Goal: Information Seeking & Learning: Find specific page/section

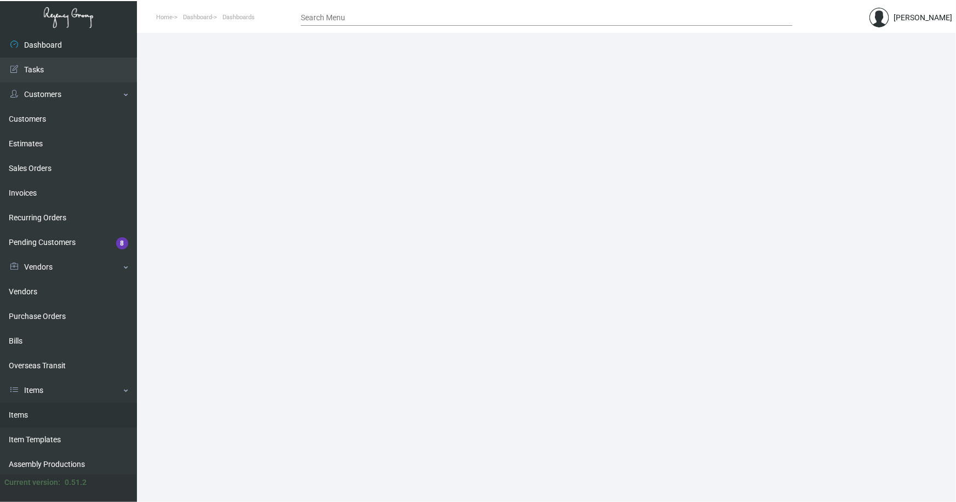
click at [25, 410] on link "Items" at bounding box center [68, 415] width 137 height 25
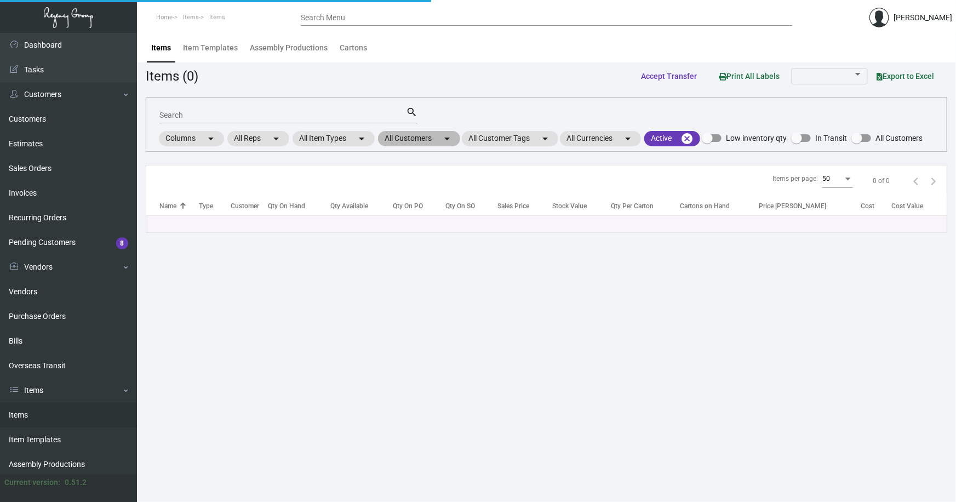
click at [417, 138] on mat-chip "All Customers arrow_drop_down" at bounding box center [419, 138] width 82 height 15
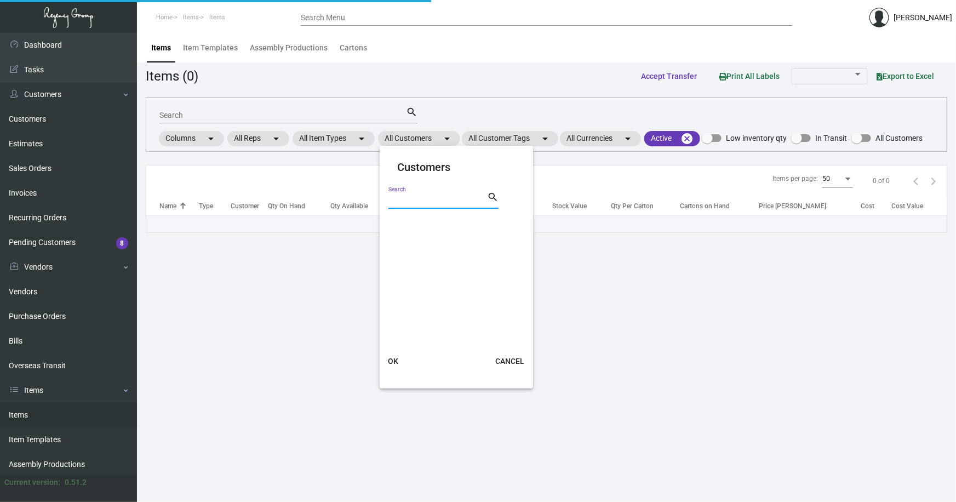
click at [429, 199] on input "Search" at bounding box center [438, 200] width 99 height 9
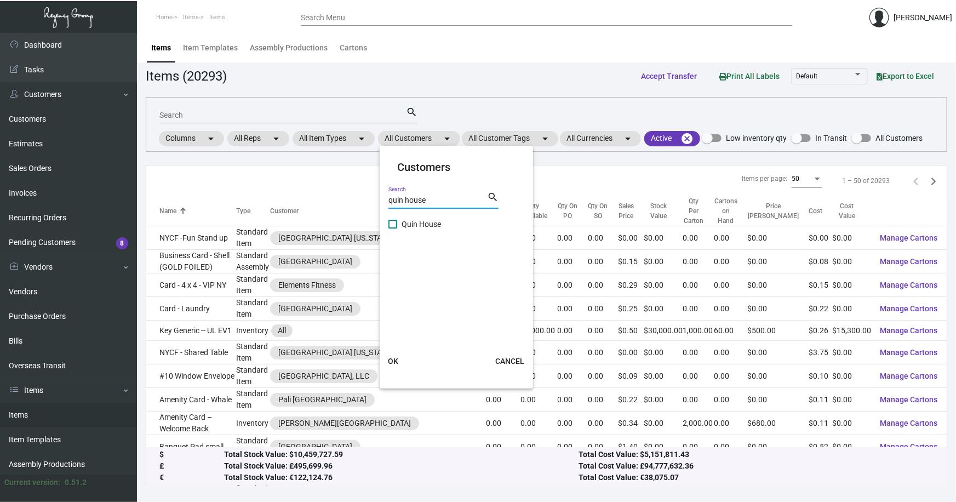
type input "quin house"
click at [391, 224] on span at bounding box center [393, 224] width 9 height 9
click at [392, 229] on input "Quin House" at bounding box center [392, 229] width 1 height 1
checkbox input "true"
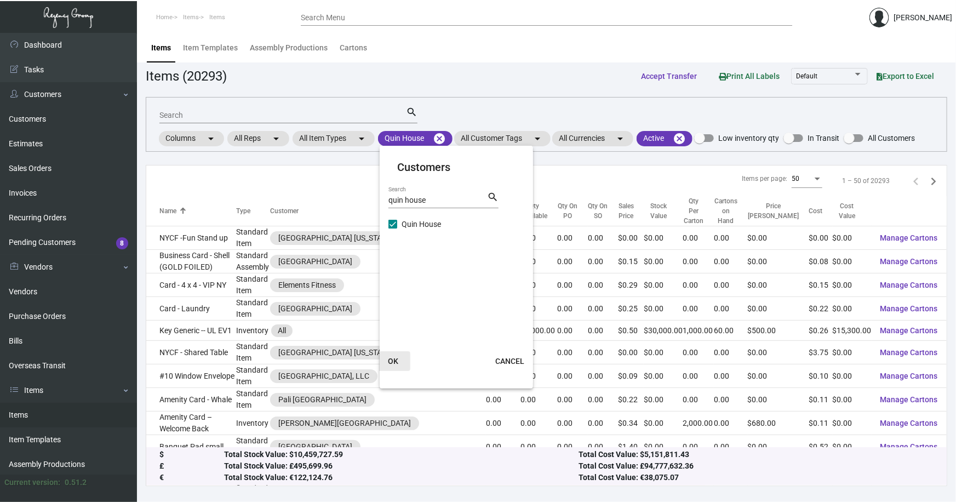
click at [392, 359] on span "OK" at bounding box center [393, 361] width 10 height 9
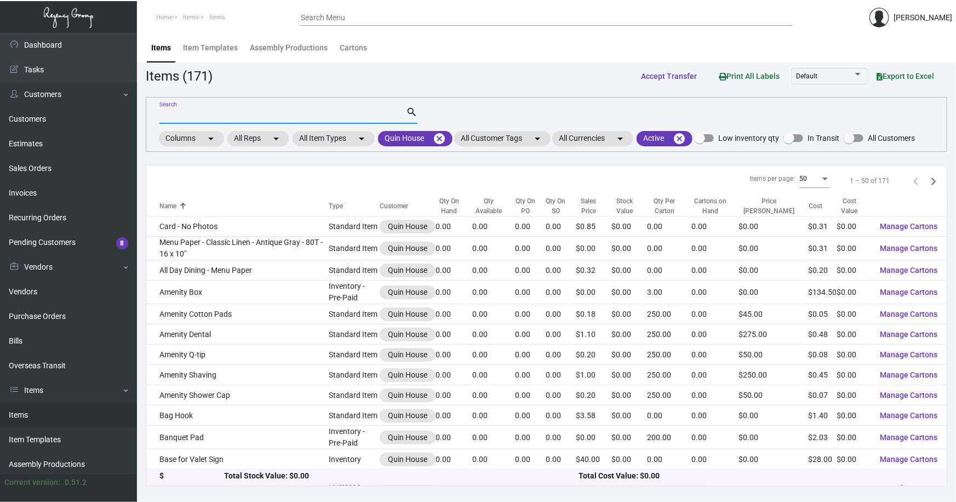
click at [192, 117] on input "Search" at bounding box center [282, 115] width 247 height 9
type input "menu"
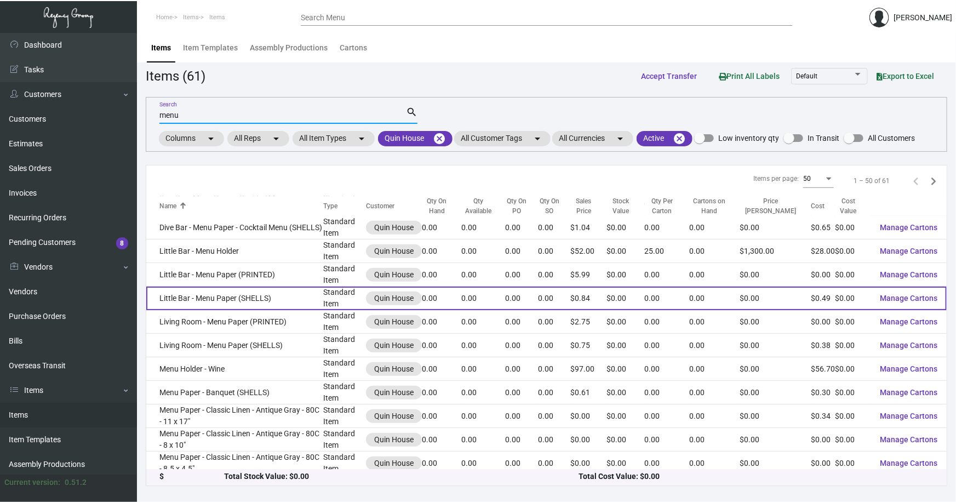
scroll to position [398, 0]
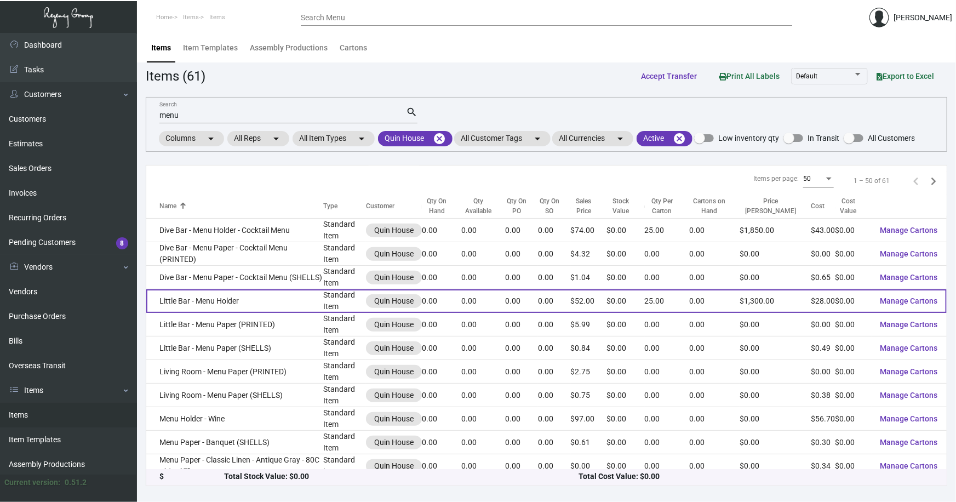
click at [189, 300] on td "Little Bar - Menu Holder" at bounding box center [234, 301] width 177 height 24
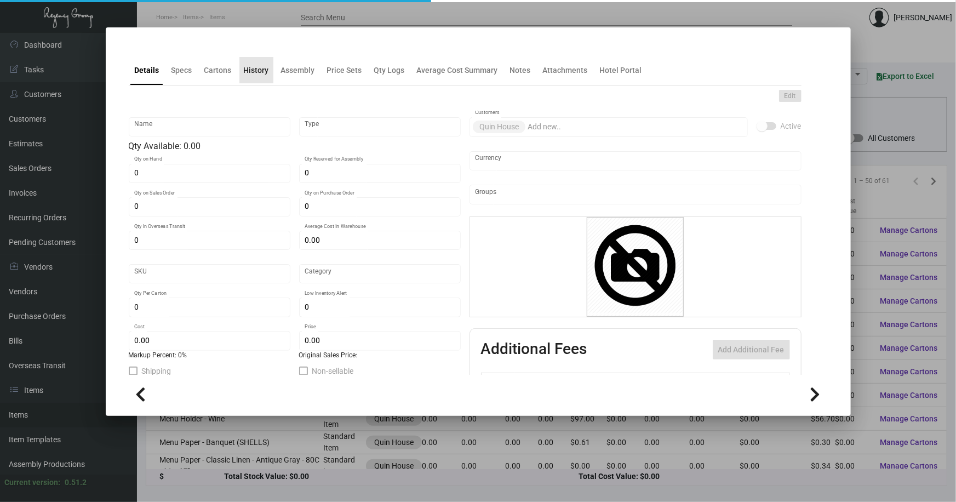
click at [258, 71] on div "History" at bounding box center [256, 71] width 25 height 12
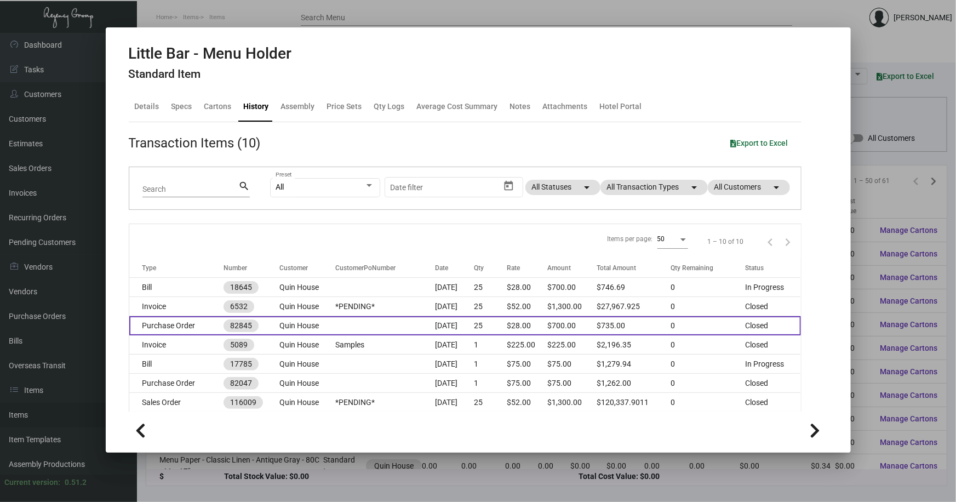
click at [326, 323] on td "Quin House" at bounding box center [307, 325] width 56 height 19
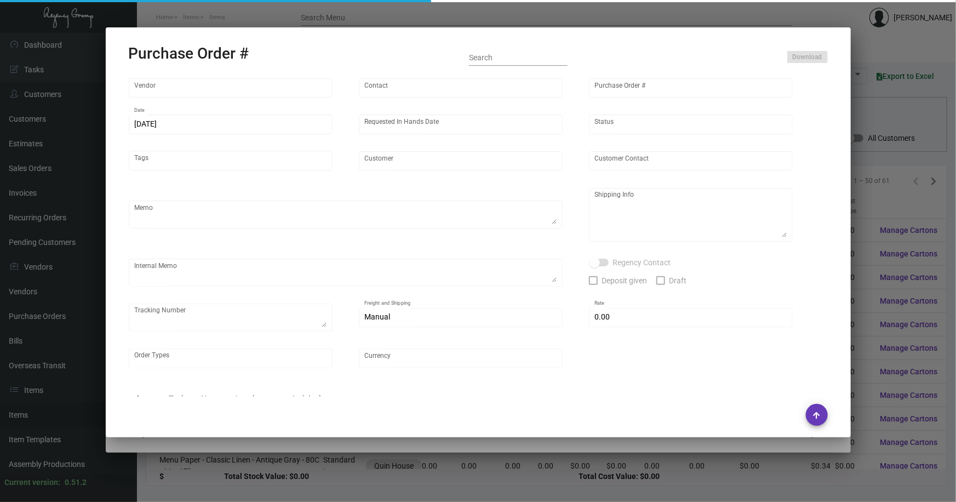
type input "Brandmuscle"
type input "[PERSON_NAME]"
type input "82845"
type input "[DATE]"
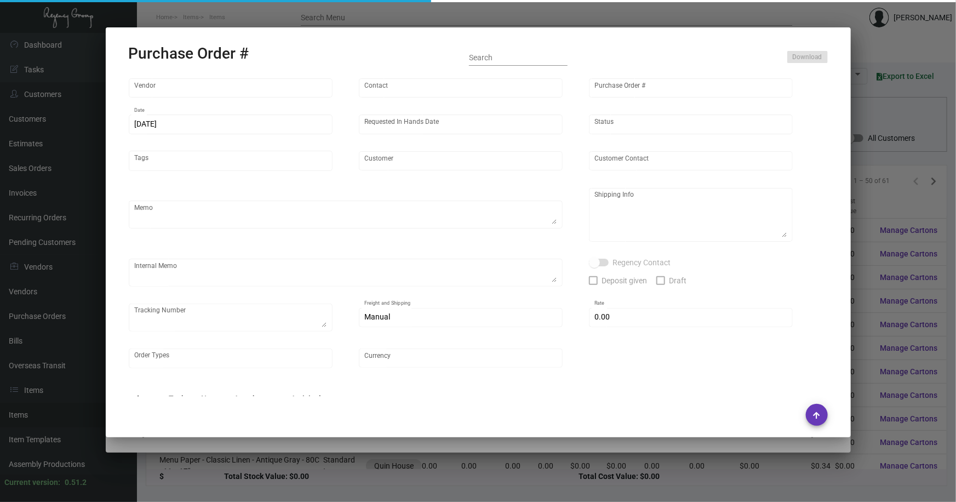
type input "Quin House"
type textarea "Refer to PO for pre-production sample, #82047. UPDATE material to faux leather …"
type textarea "Regency Group NJ [PERSON_NAME] [STREET_ADDRESS]"
type textarea "HOLD SHIPPING TO THE HOTEL TILL GIVEN THE GREEN LIGHT"
checkbox input "true"
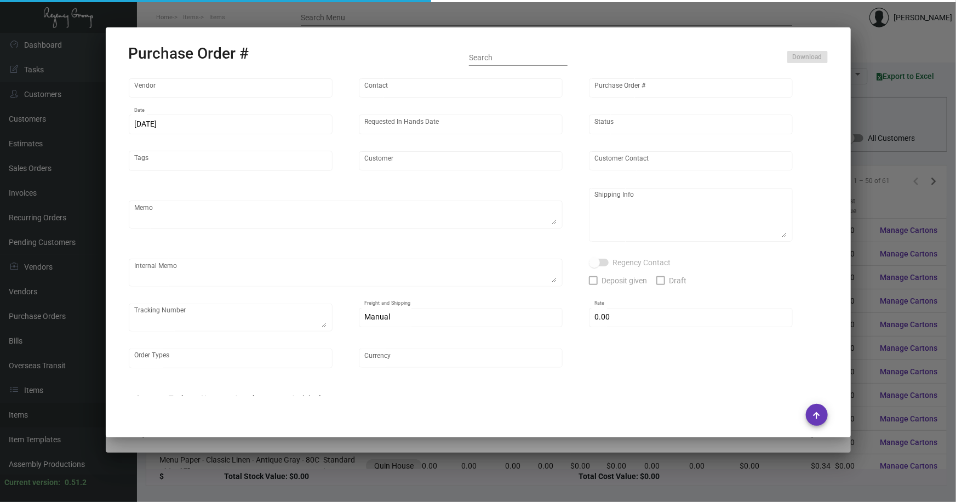
type input "$ 0.00"
type input "United States Dollar $"
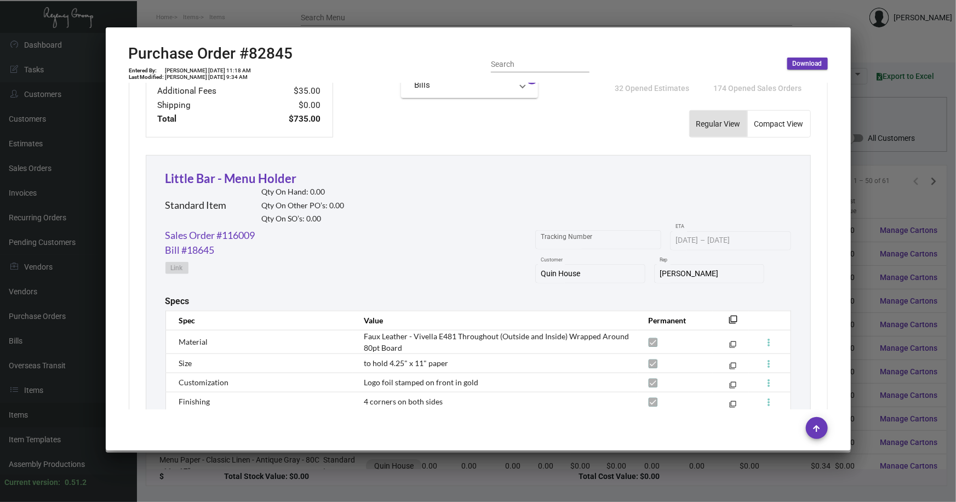
scroll to position [490, 0]
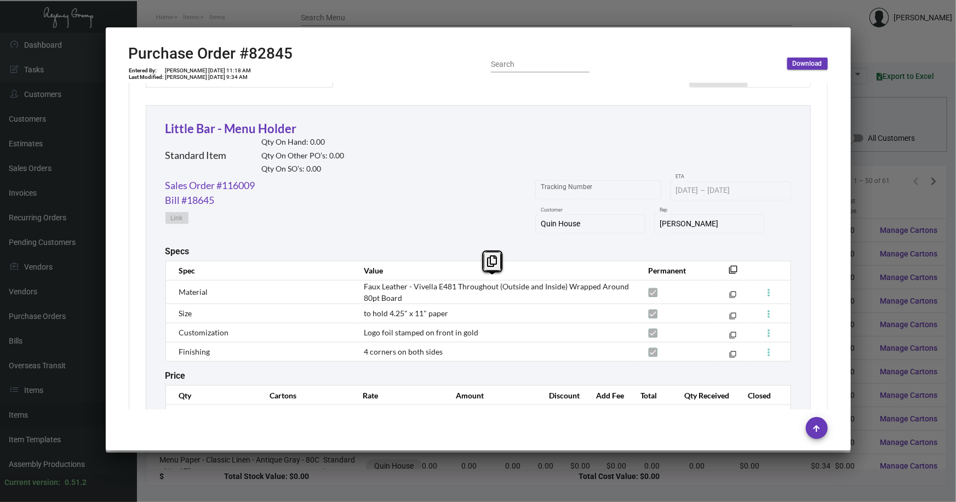
drag, startPoint x: 408, startPoint y: 282, endPoint x: 420, endPoint y: 291, distance: 14.9
click at [420, 291] on td "Faux Leather - Vivella E481 Throughout (Outside and Inside) Wrapped Around 80pt…" at bounding box center [495, 292] width 284 height 24
copy span "Vivella E481 Throughout (Outside and Inside) Wrapped Around 80pt Board"
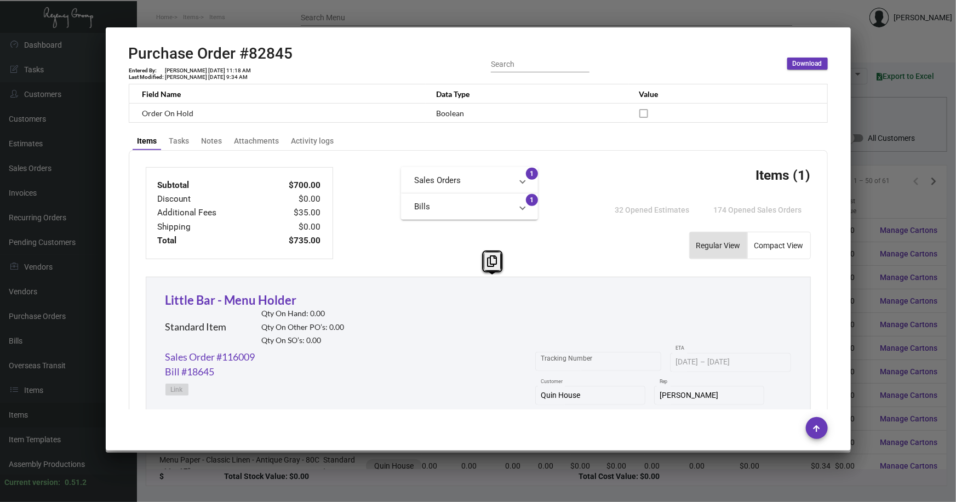
scroll to position [440, 0]
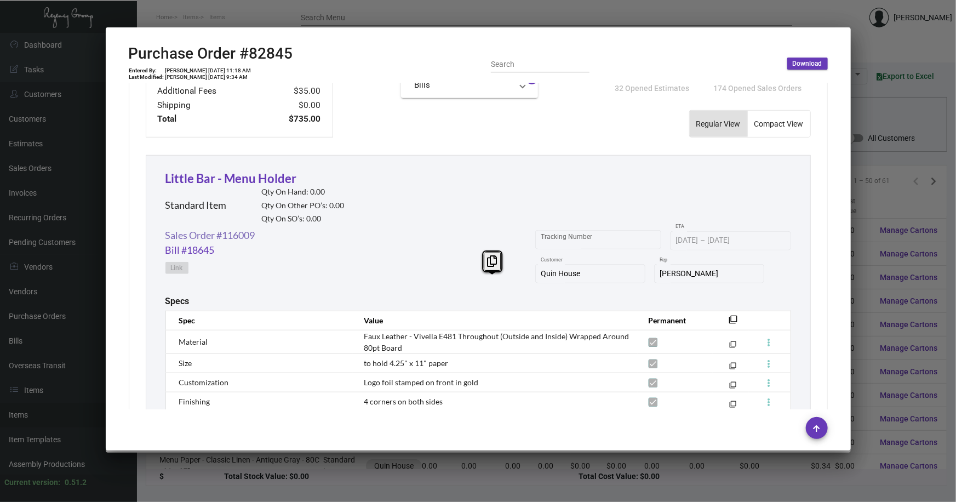
click at [235, 236] on link "Sales Order #116009" at bounding box center [210, 235] width 90 height 15
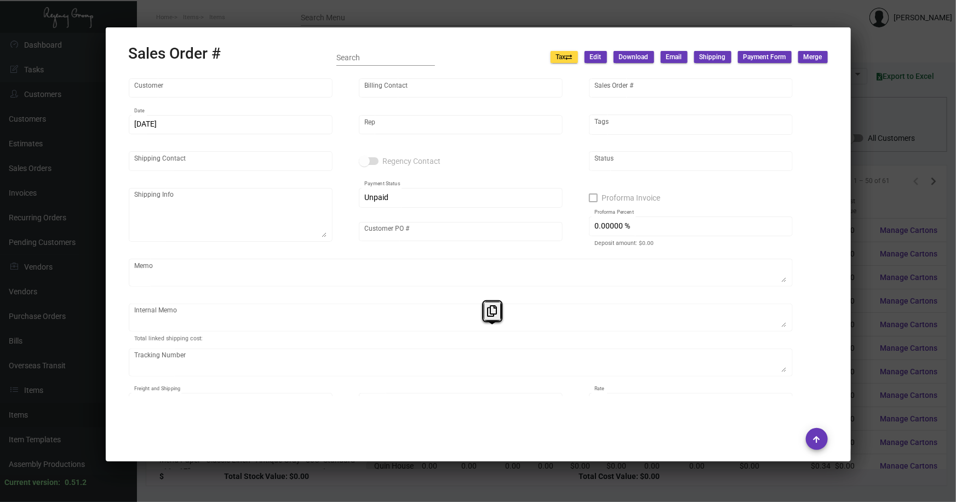
type input "Quin House"
type input "Hexagon Properties c/o [PERSON_NAME]"
type input "116009"
type input "[DATE]"
type input "[PERSON_NAME]"
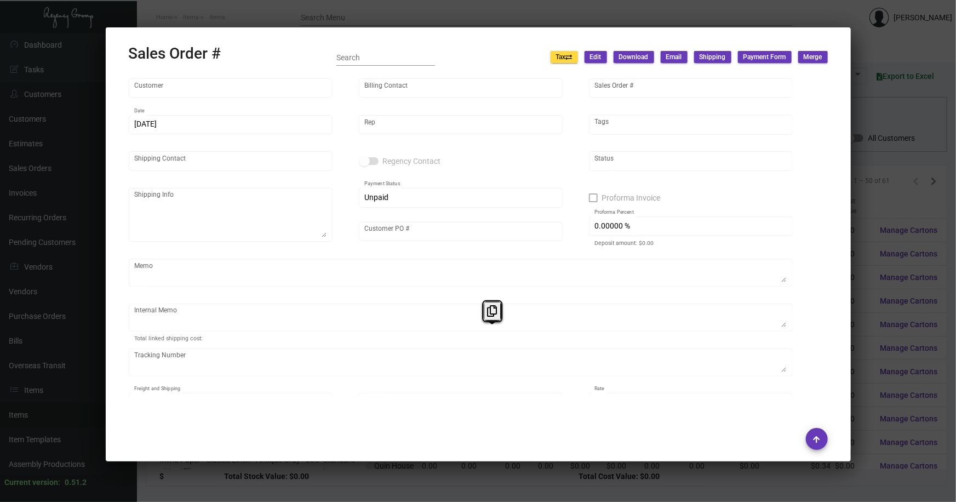
type input "[PERSON_NAME]"
type textarea "Quin House [PERSON_NAME] [STREET_ADDRESS]"
type input "*PENDING*"
checkbox input "true"
type input "39.48345 %"
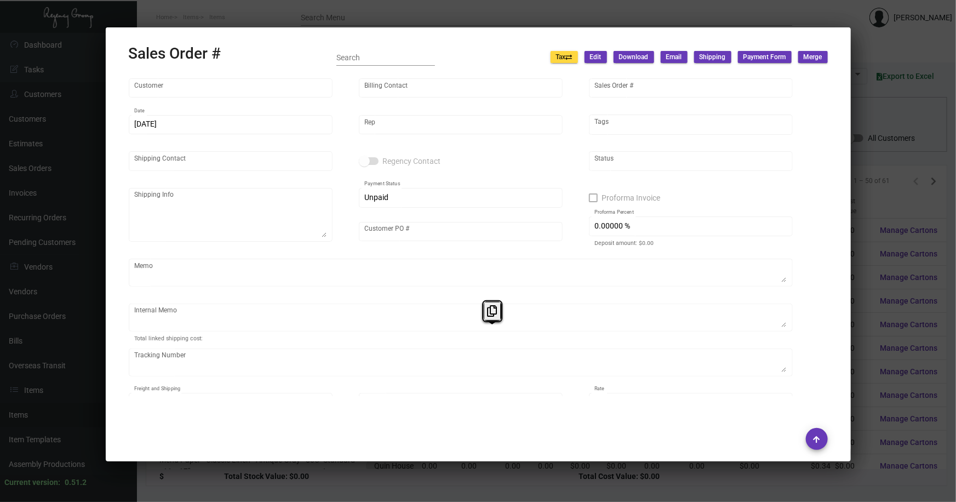
type textarea "HOLD SHIPPING TO THE HOTEL TILL GIVEN THE GREEN LIGHT Door Mats $103.36 cost is…"
type textarea "1Z1AY2760393955332"
type input "United States Dollar $"
type input "$ 0.00"
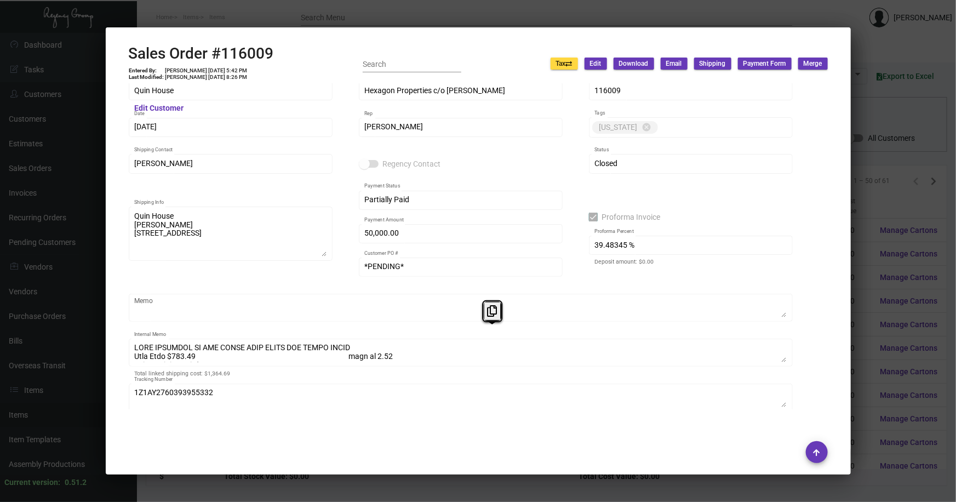
scroll to position [8, 0]
click at [477, 190] on div at bounding box center [478, 251] width 956 height 502
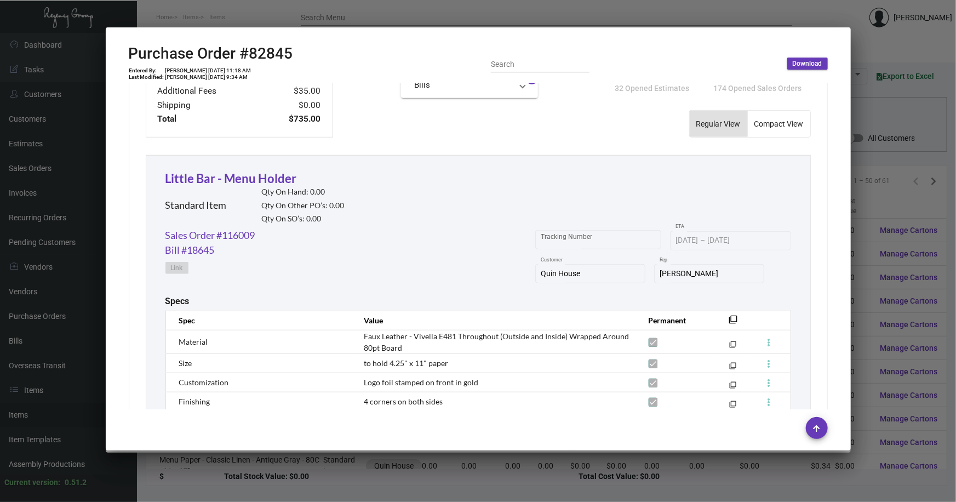
click at [477, 204] on div at bounding box center [478, 251] width 956 height 502
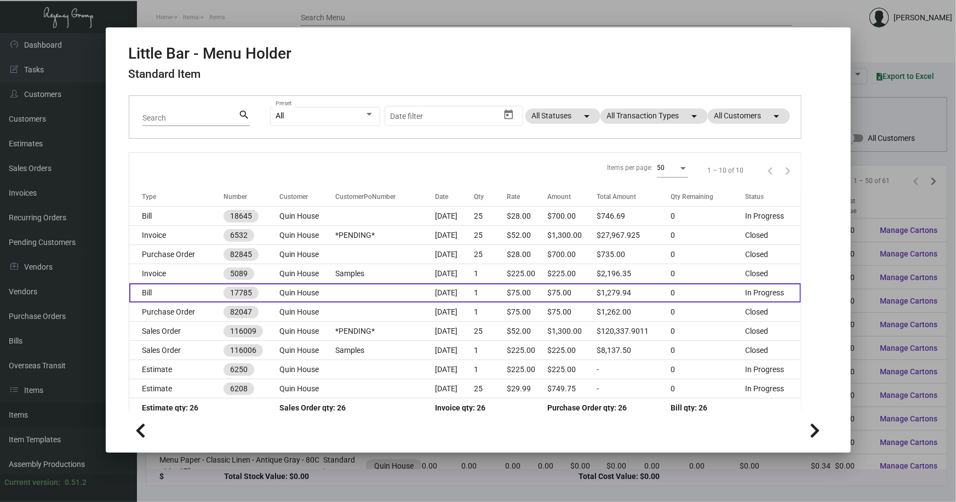
scroll to position [83, 0]
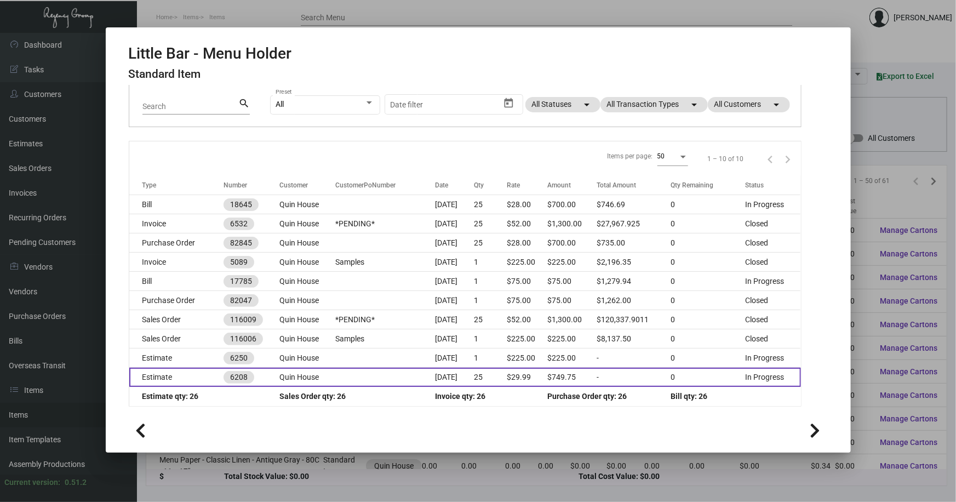
click at [162, 373] on td "Estimate" at bounding box center [176, 377] width 94 height 19
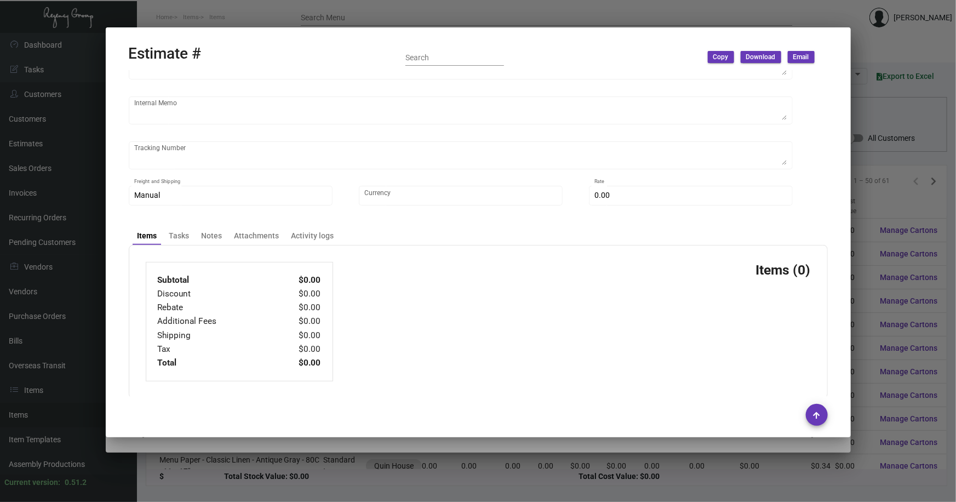
scroll to position [219, 0]
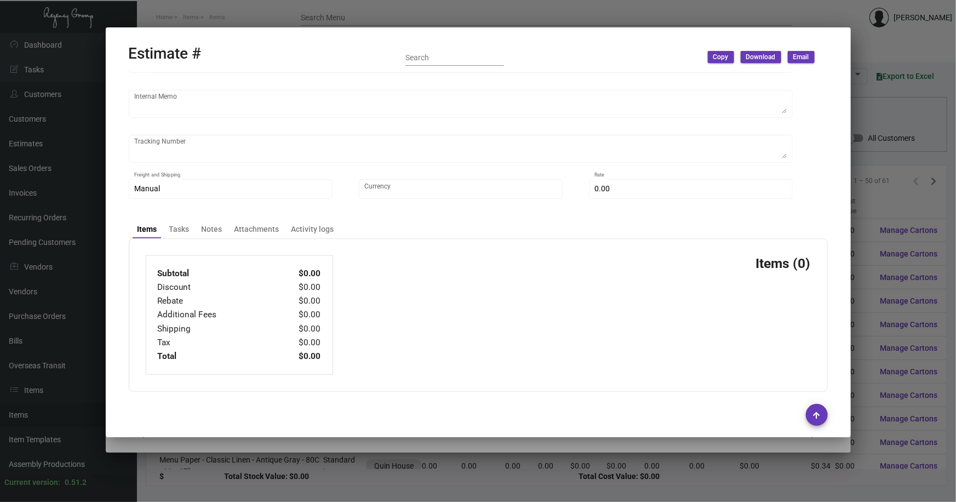
click at [477, 204] on div at bounding box center [478, 251] width 956 height 502
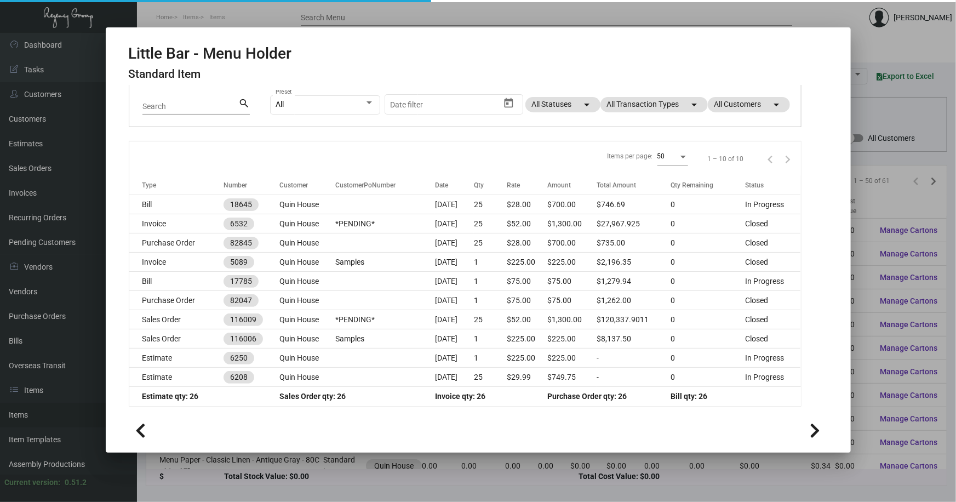
scroll to position [0, 0]
click at [477, 195] on div at bounding box center [478, 251] width 956 height 502
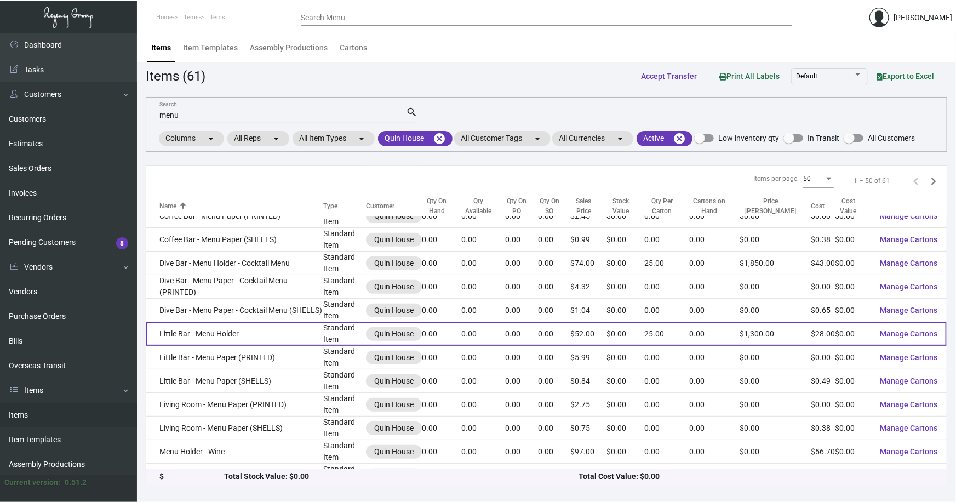
scroll to position [349, 0]
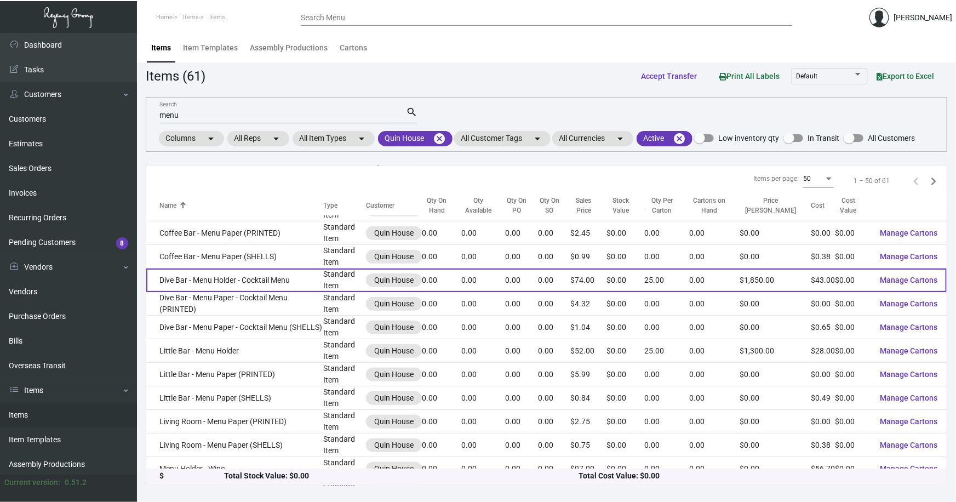
click at [216, 278] on td "Dive Bar - Menu Holder - Cocktail Menu" at bounding box center [234, 281] width 177 height 24
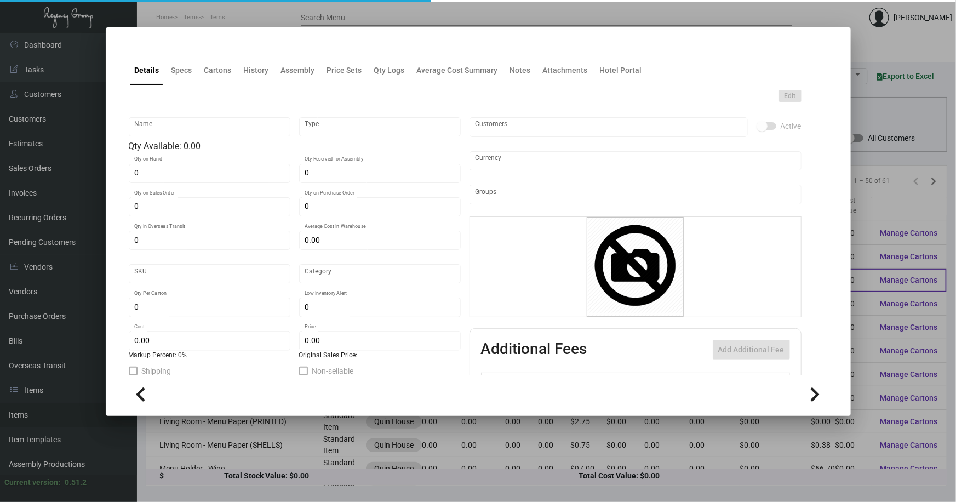
type input "Dive Bar - Menu Holder - Cocktail Menu"
type input "Standard Item"
type input "$ 0.00"
type input "Standard"
type input "25"
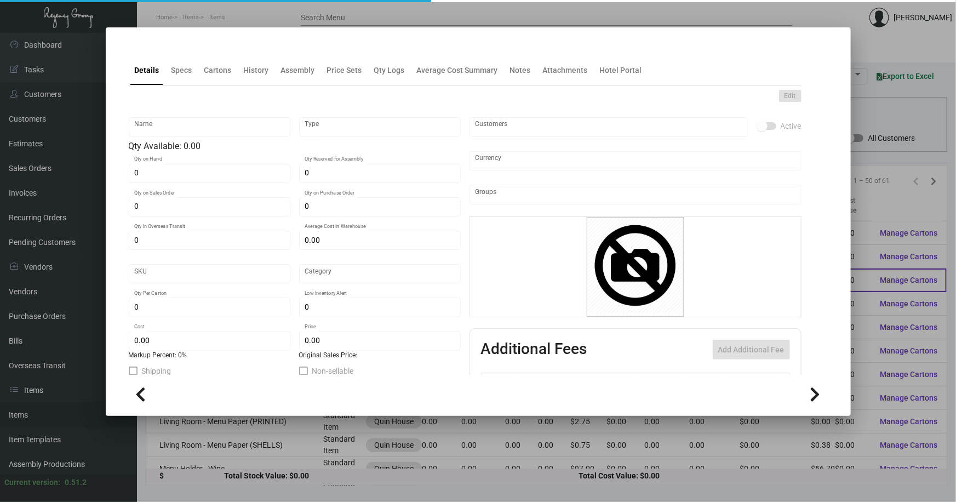
type input "$ 43.00"
type input "$ 74.00"
checkbox input "true"
type input "United States Dollar $"
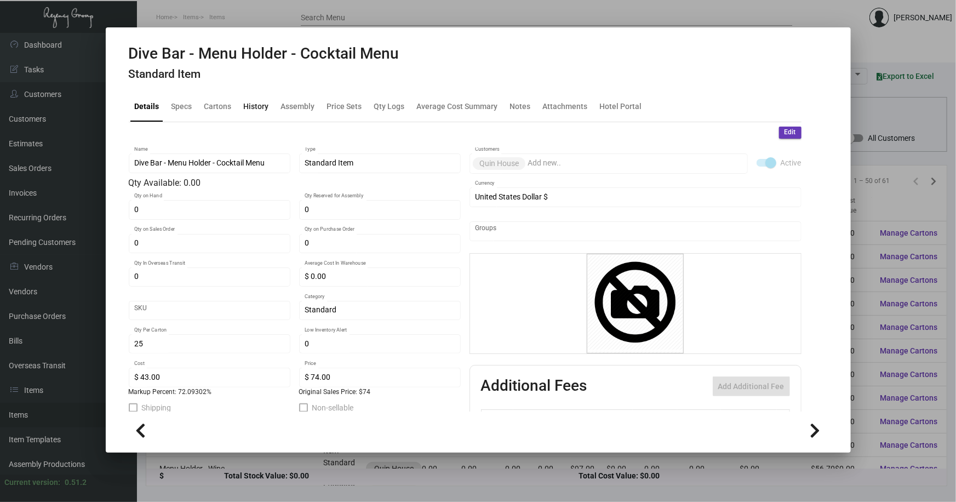
click at [244, 107] on div "History" at bounding box center [256, 107] width 25 height 12
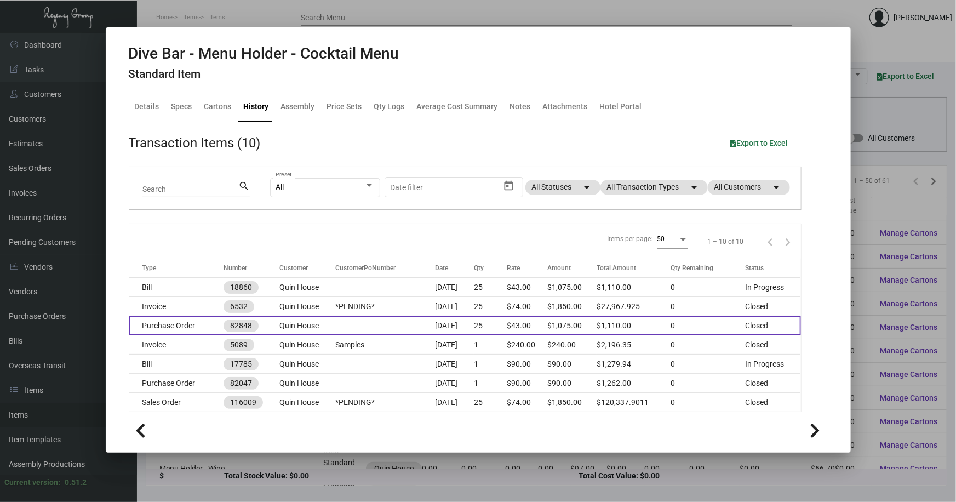
click at [199, 328] on td "Purchase Order" at bounding box center [176, 325] width 94 height 19
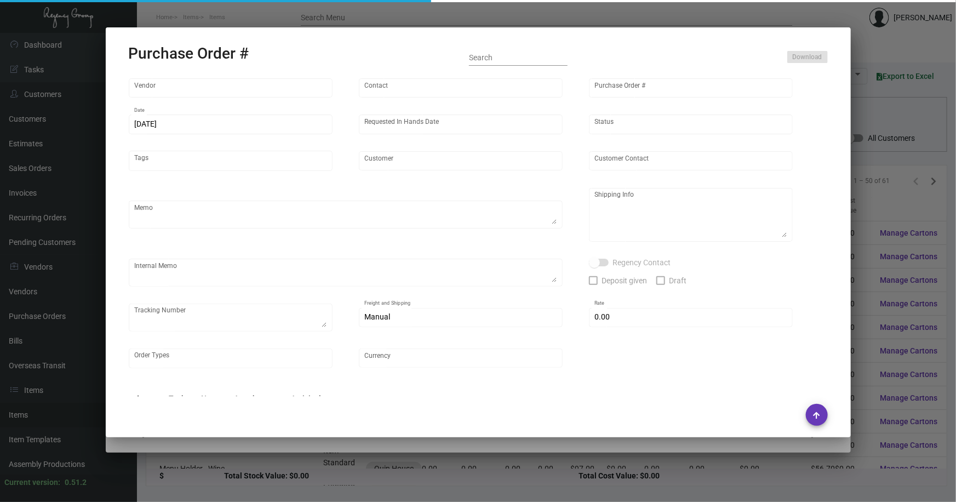
type input "Brandmuscle"
type input "[PERSON_NAME]"
type input "82848"
type input "[DATE]"
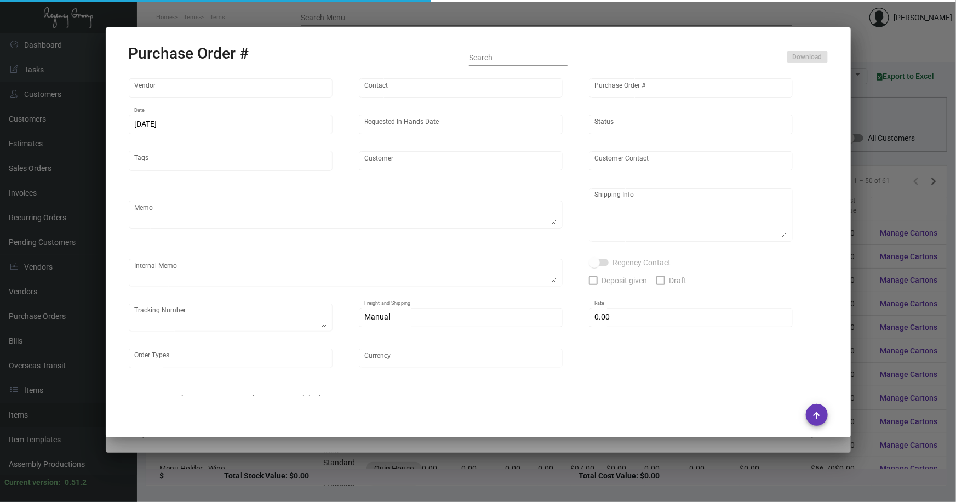
type input "Quin House"
type textarea "Regency Group NJ [PERSON_NAME] [STREET_ADDRESS]"
type textarea "HOLD SHIPPING TO THE HOTEL TILL GIVEN THE GREEN LIGHT"
checkbox input "true"
type input "$ 0.00"
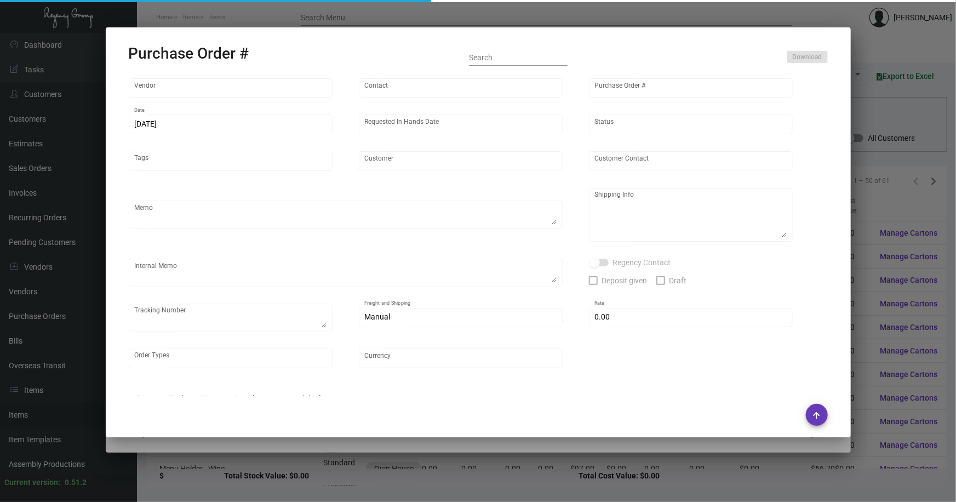
type input "United States Dollar $"
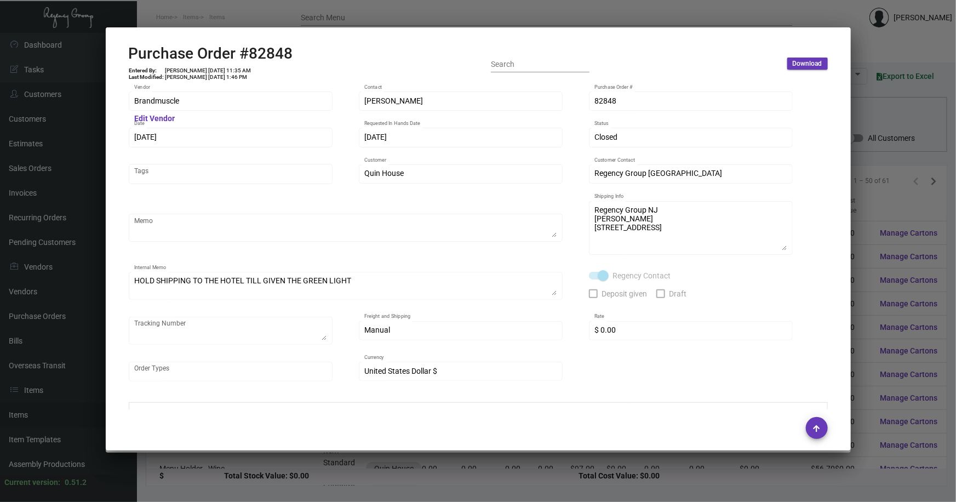
click at [477, 273] on div at bounding box center [478, 251] width 956 height 502
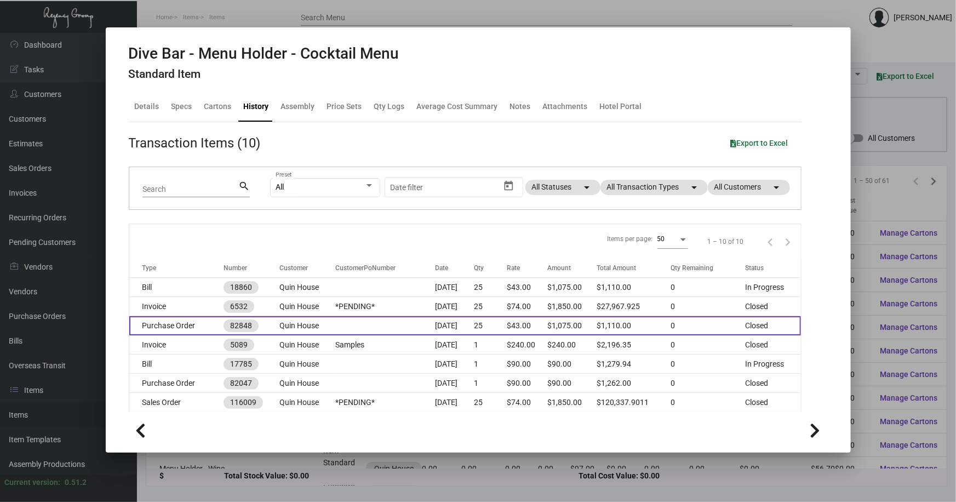
click at [203, 324] on td "Purchase Order" at bounding box center [176, 325] width 94 height 19
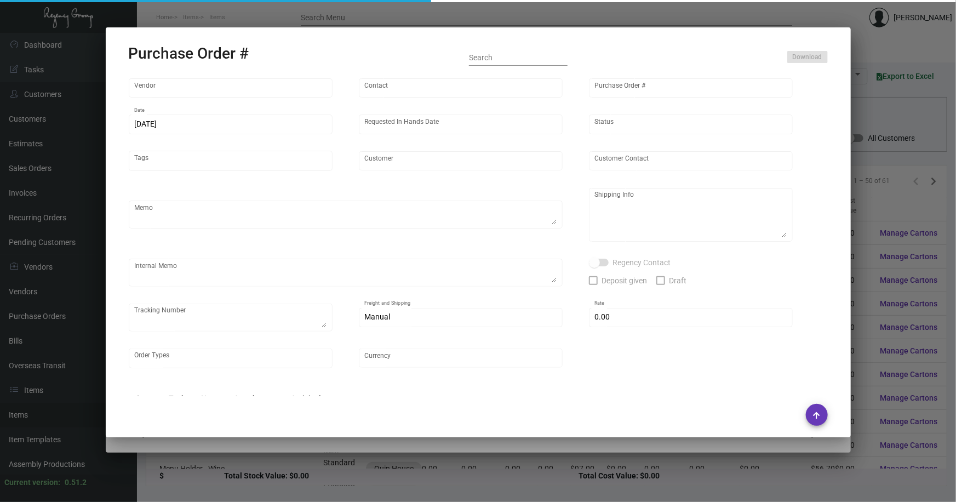
type input "Brandmuscle"
type input "[PERSON_NAME]"
type input "82848"
type input "[DATE]"
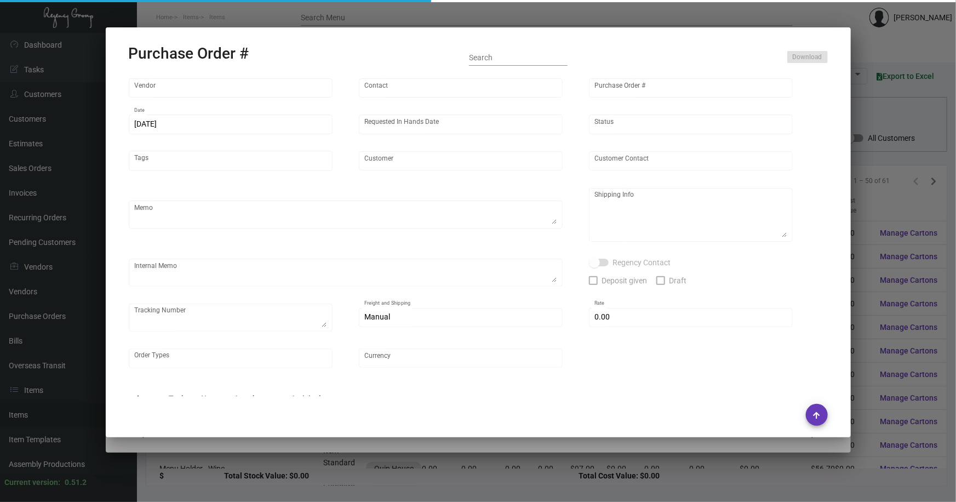
type input "Quin House"
type textarea "Regency Group NJ [PERSON_NAME] [STREET_ADDRESS]"
type textarea "HOLD SHIPPING TO THE HOTEL TILL GIVEN THE GREEN LIGHT"
checkbox input "true"
type input "$ 0.00"
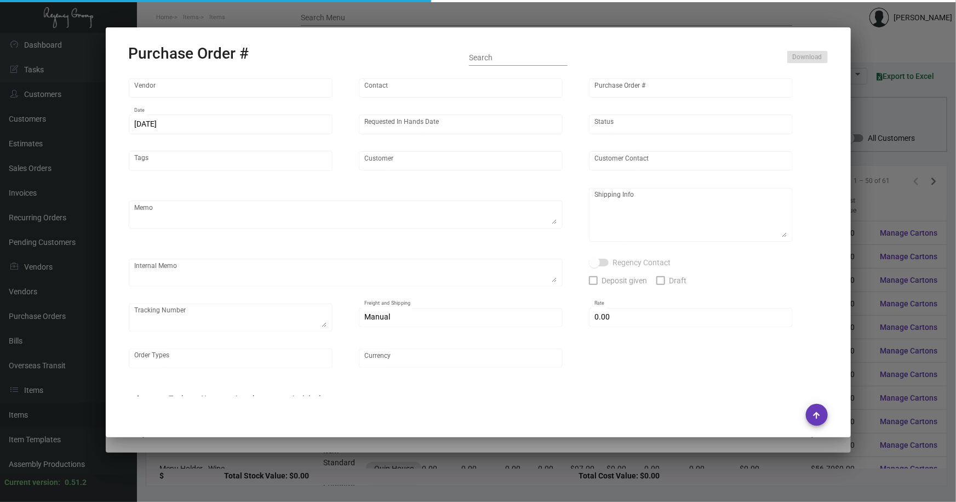
type input "United States Dollar $"
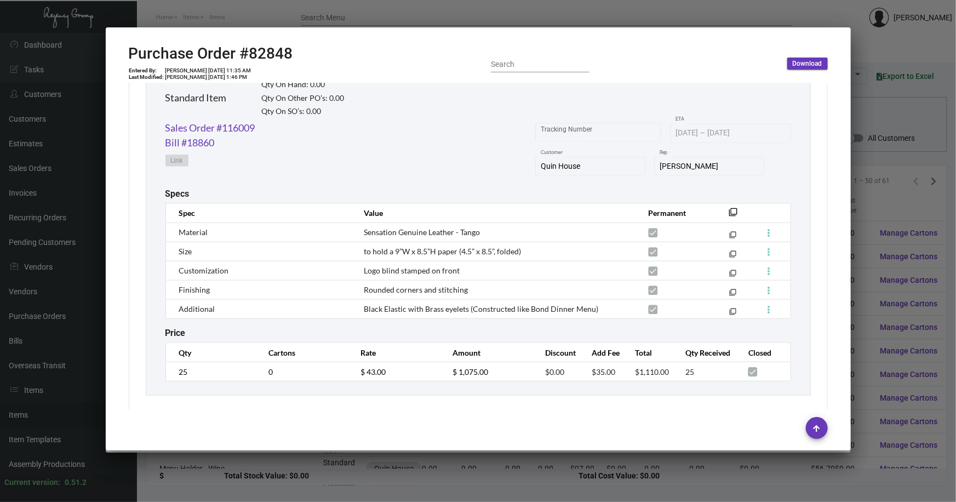
scroll to position [554, 0]
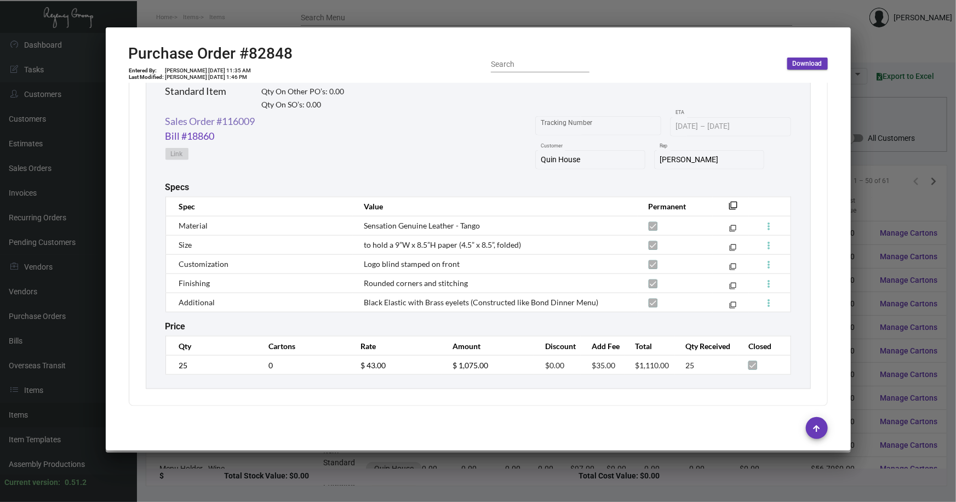
click at [244, 119] on link "Sales Order #116009" at bounding box center [210, 121] width 90 height 15
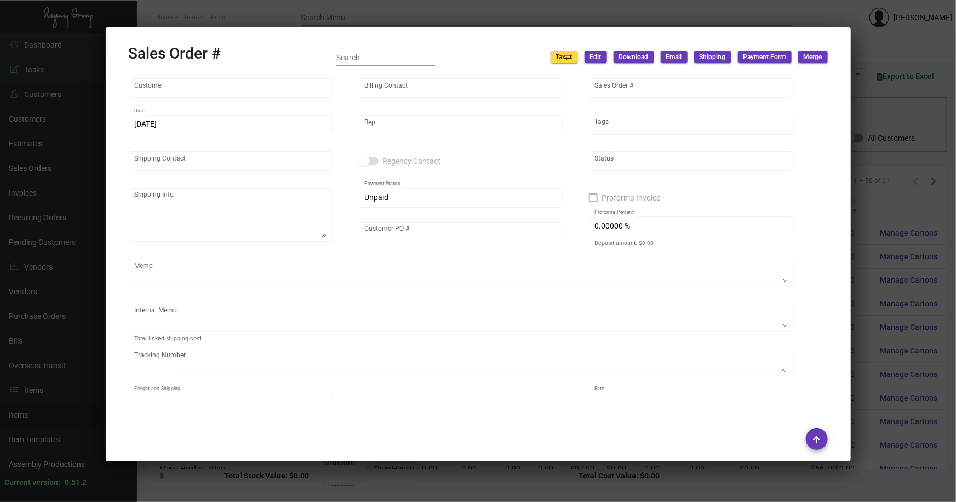
type input "Quin House"
type input "Hexagon Properties c/o [PERSON_NAME]"
type input "116009"
type input "[DATE]"
type input "[PERSON_NAME]"
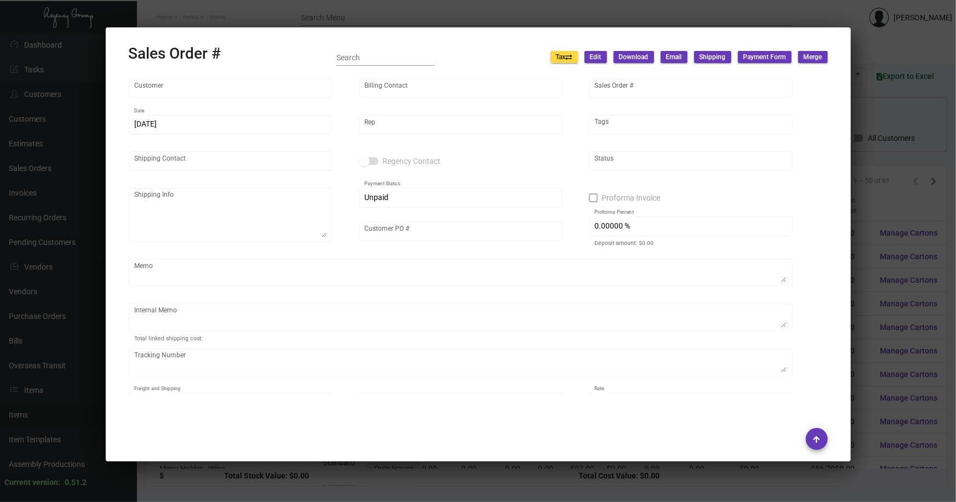
type input "[PERSON_NAME]"
type textarea "Quin House [PERSON_NAME] [STREET_ADDRESS]"
type input "*PENDING*"
checkbox input "true"
type input "39.48345 %"
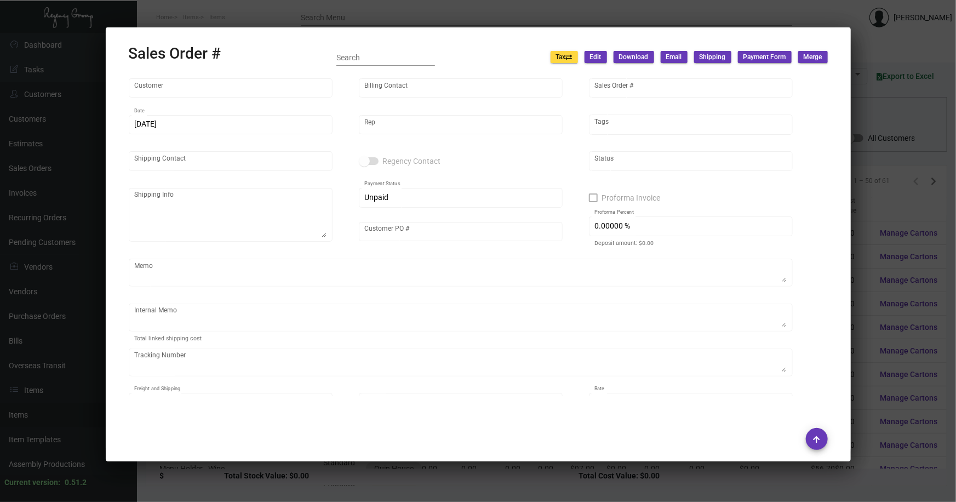
type textarea "HOLD SHIPPING TO THE HOTEL TILL GIVEN THE GREEN LIGHT Door Mats $103.36 cost is…"
type textarea "1Z1AY2760393955332"
type input "United States Dollar $"
type input "$ 0.00"
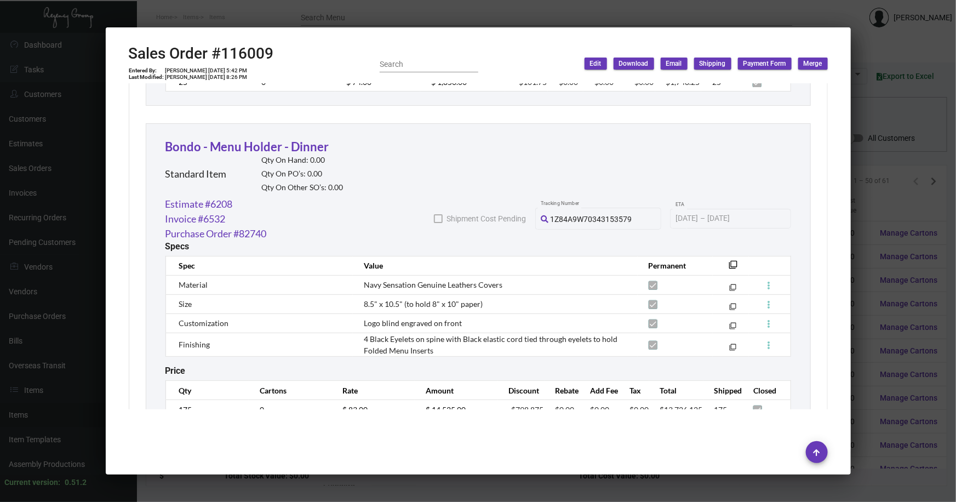
scroll to position [8419, 0]
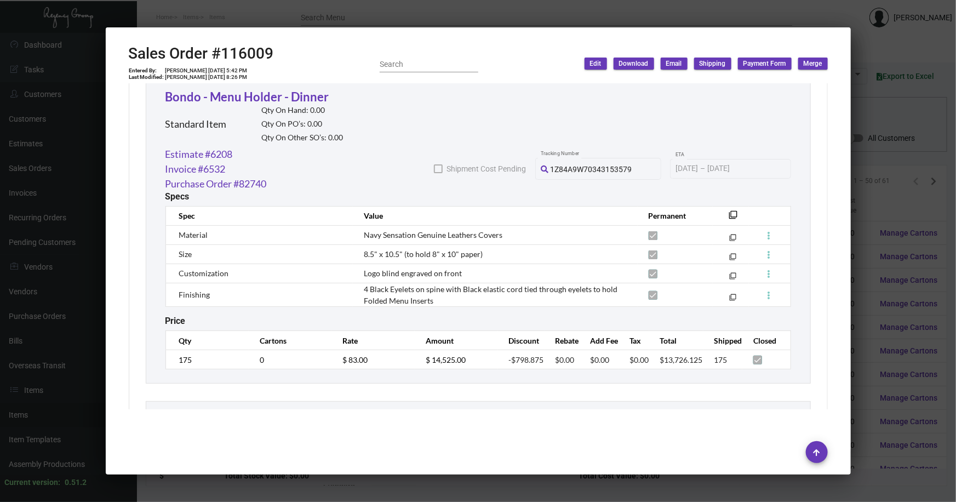
click at [477, 304] on div at bounding box center [478, 251] width 956 height 502
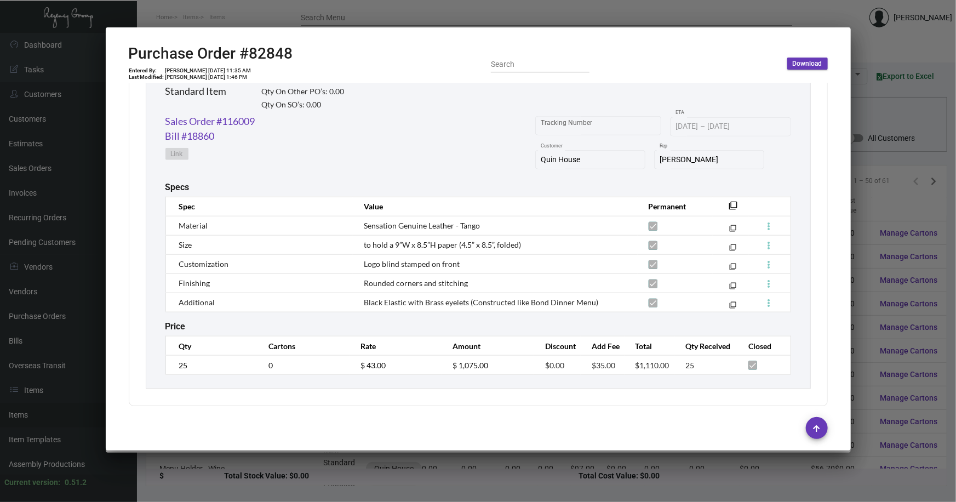
click at [477, 304] on div at bounding box center [478, 251] width 956 height 502
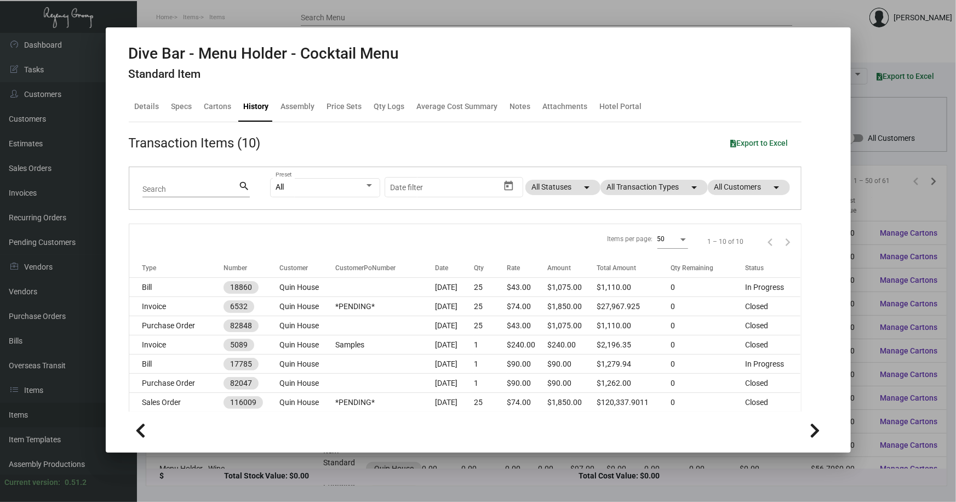
click at [477, 219] on div at bounding box center [478, 251] width 956 height 502
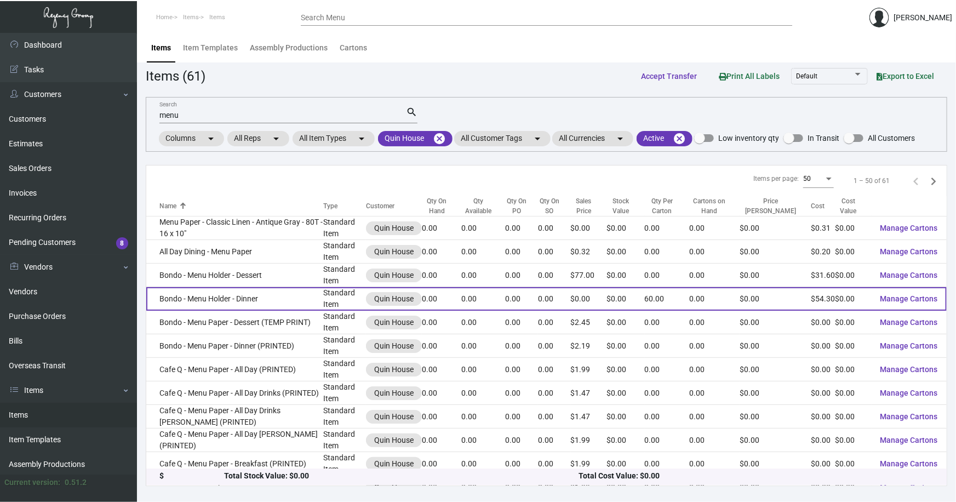
click at [215, 298] on td "Bondo - Menu Holder - Dinner" at bounding box center [234, 299] width 177 height 24
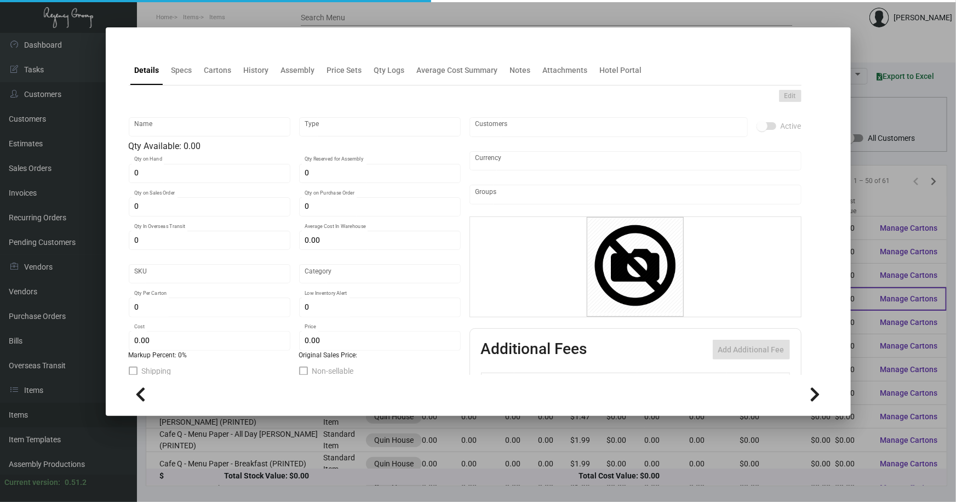
type input "Bondo - Menu Holder - Dinner"
type input "Standard Item"
type input "$ 0.00"
type input "Standard"
type input "60"
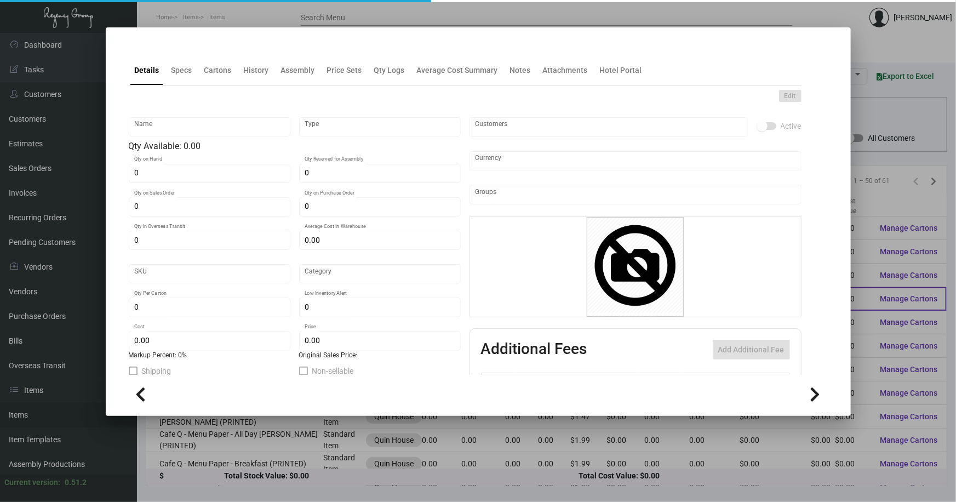
type input "$ 54.30"
type input "$ 0.00"
checkbox input "true"
type input "United States Dollar $"
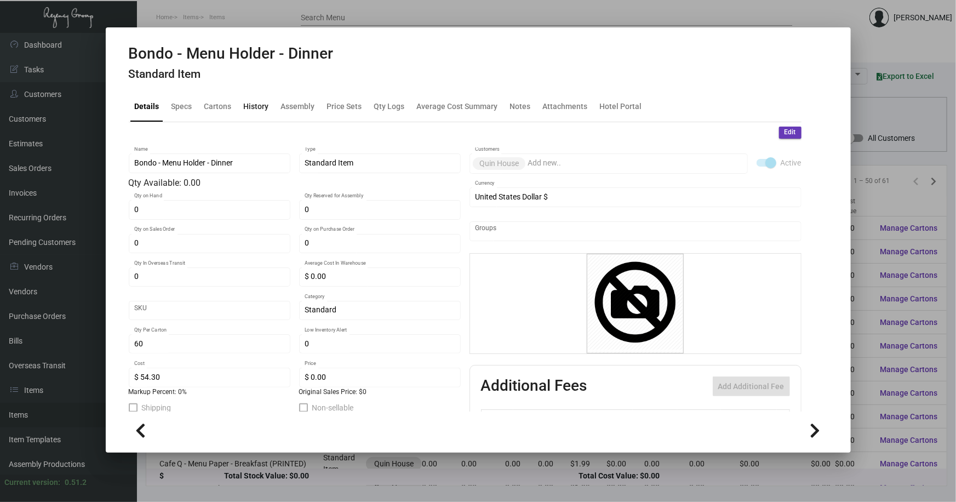
click at [257, 110] on div "History" at bounding box center [256, 107] width 25 height 12
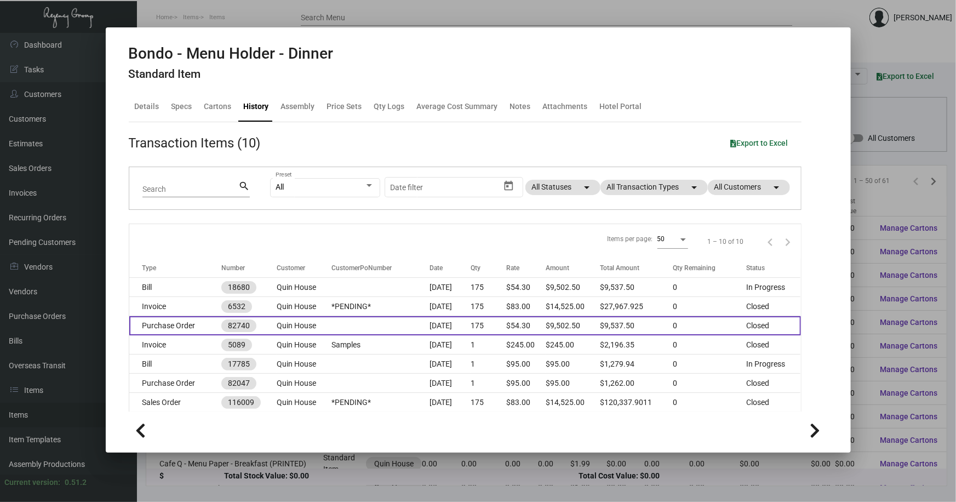
click at [188, 326] on td "Purchase Order" at bounding box center [175, 325] width 93 height 19
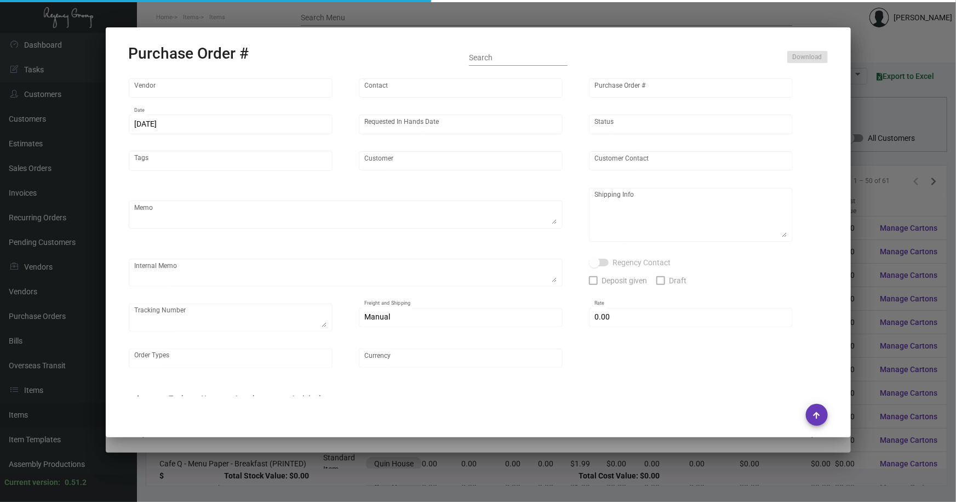
type input "Brandmuscle"
type input "[PERSON_NAME]"
type input "82740"
type input "[DATE]"
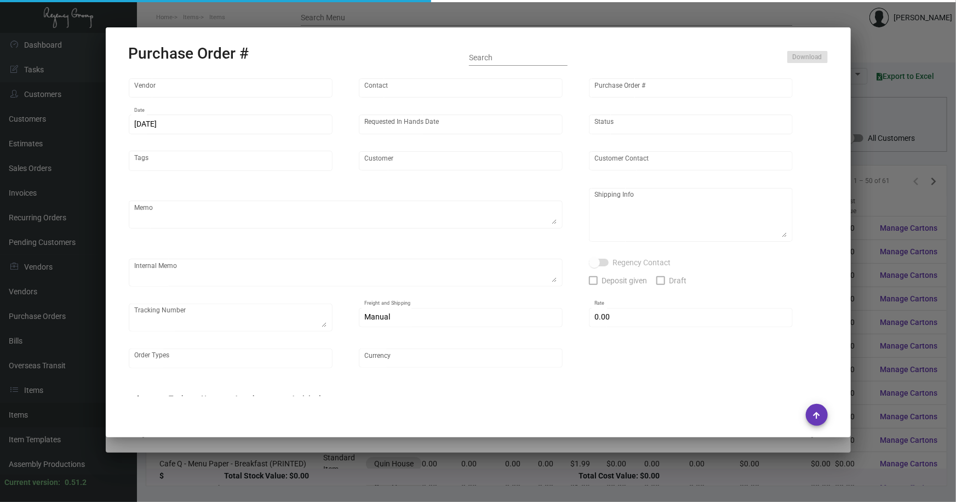
type input "Quin House"
type textarea "Refer to PO for pre-production sample, #82047. Ship via UPS Ground Acct# 1AY276."
type textarea "Regency Group NJ [PERSON_NAME] [STREET_ADDRESS]"
type textarea "HOLD SHIPPING TO THE HOTEL TILL GIVEN THE GREEN LIGHT"
checkbox input "true"
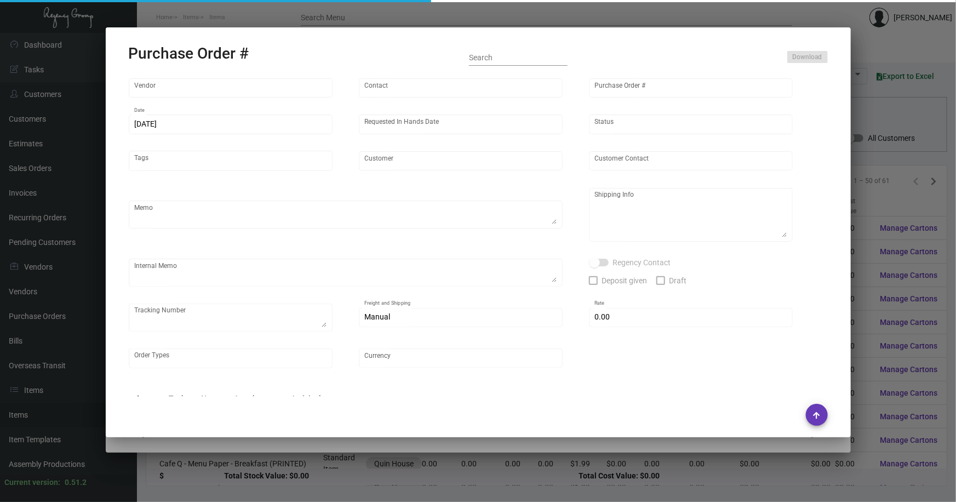
type input "$ 0.00"
type input "United States Dollar $"
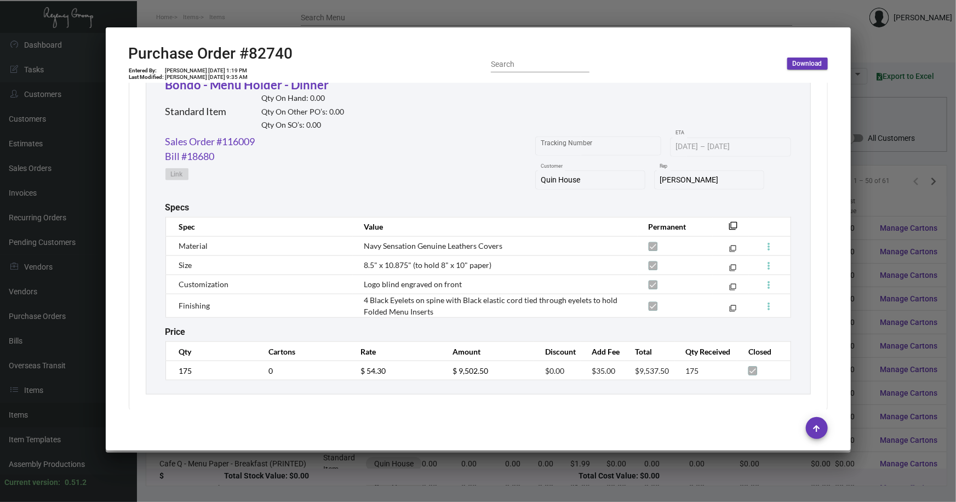
scroll to position [540, 0]
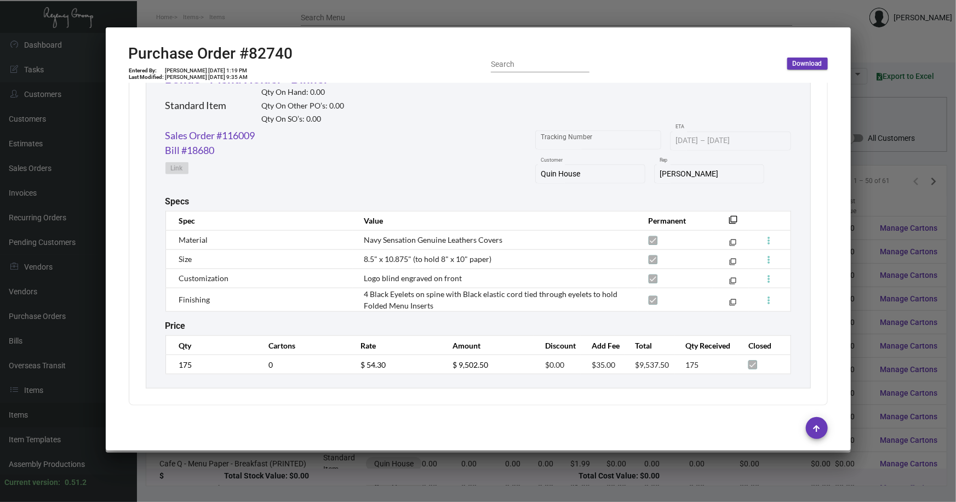
click at [477, 258] on div at bounding box center [478, 251] width 956 height 502
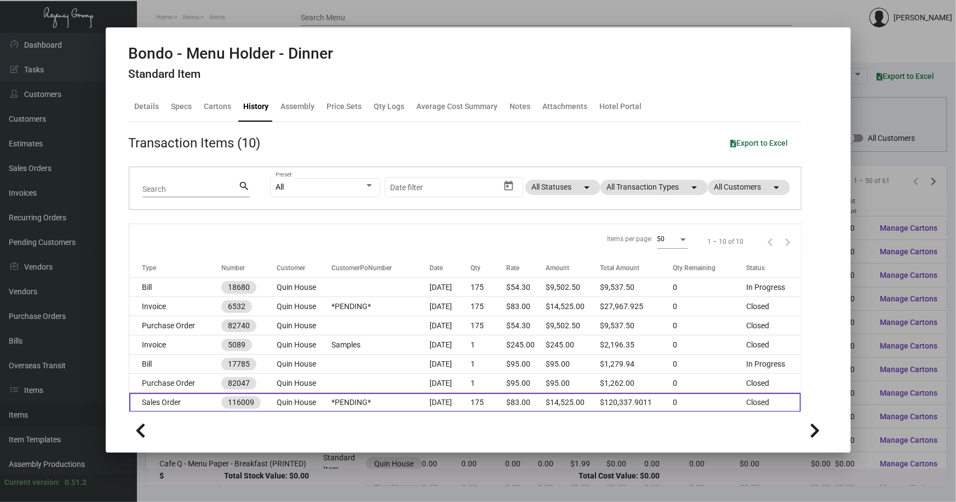
click at [176, 399] on td "Sales Order" at bounding box center [175, 402] width 93 height 19
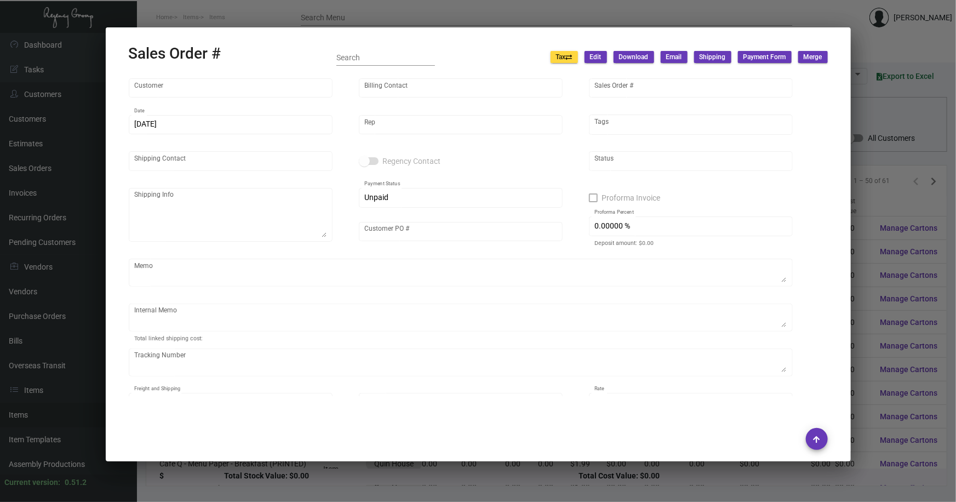
type input "Quin House"
type input "Hexagon Properties c/o [PERSON_NAME]"
type input "116009"
type input "[DATE]"
type input "[PERSON_NAME]"
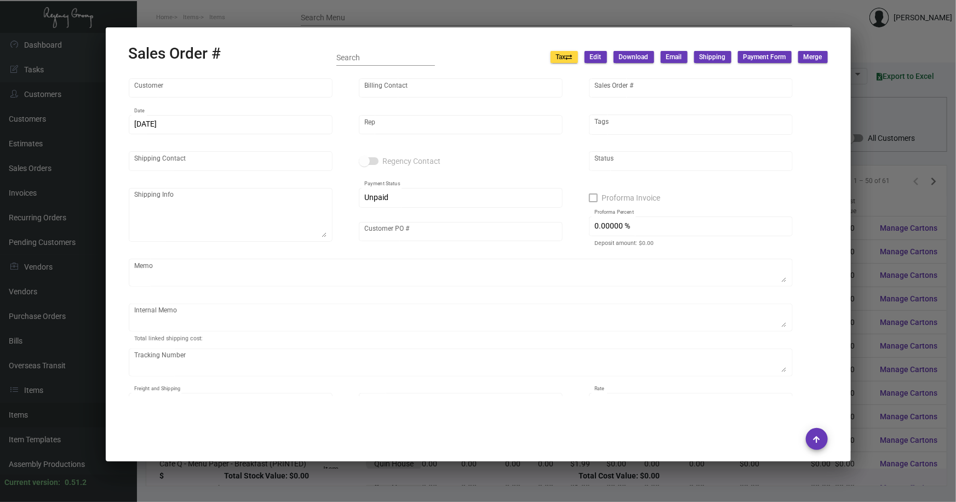
type input "[PERSON_NAME]"
type textarea "Quin House [PERSON_NAME] [STREET_ADDRESS]"
type input "*PENDING*"
checkbox input "true"
type input "39.48345 %"
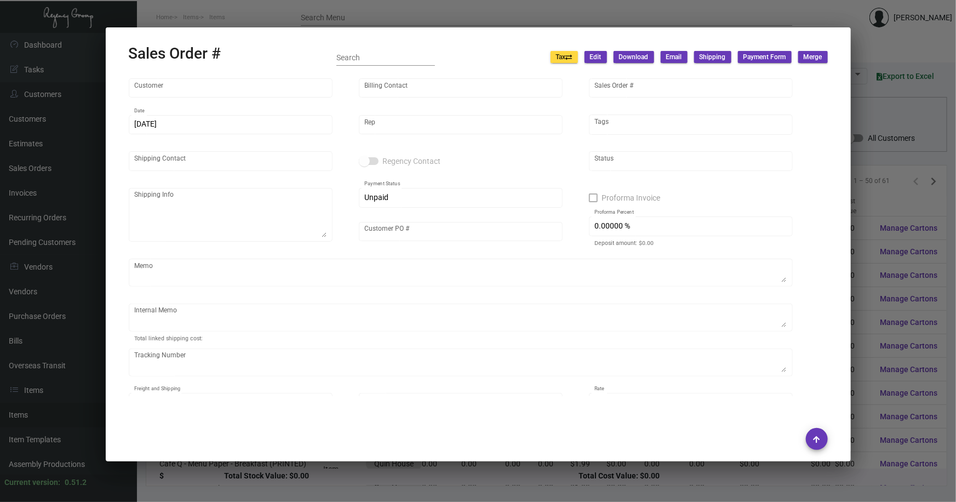
type textarea "HOLD SHIPPING TO THE HOTEL TILL GIVEN THE GREEN LIGHT Door Mats $103.36 cost is…"
type textarea "1Z1AY2760393955332"
type input "United States Dollar $"
type input "$ 0.00"
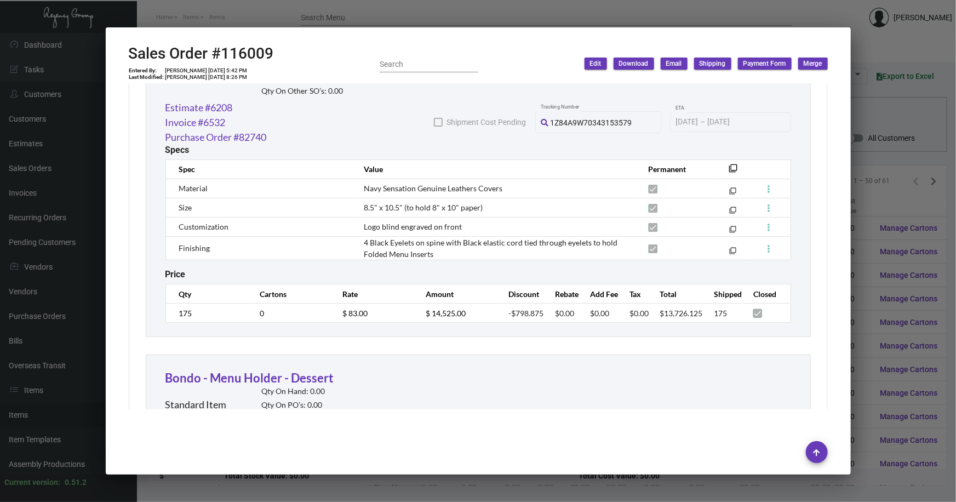
scroll to position [8481, 0]
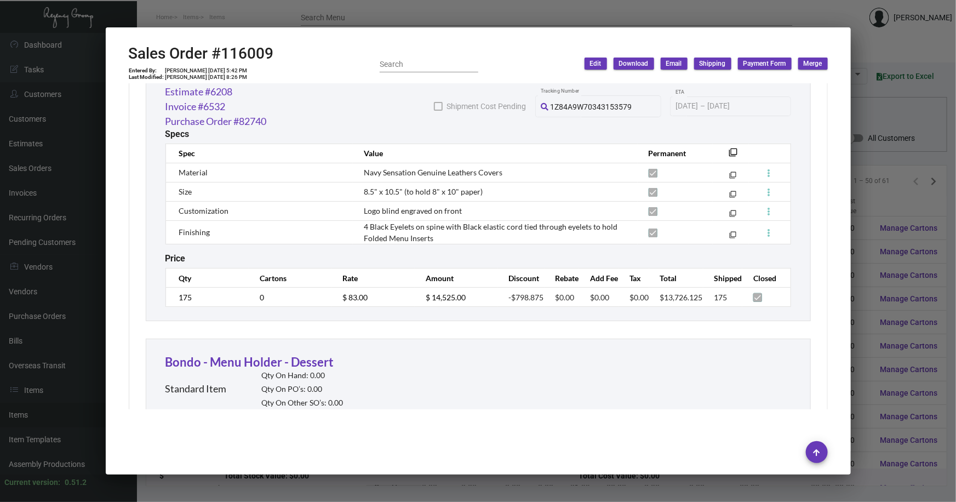
click at [477, 207] on div at bounding box center [478, 251] width 956 height 502
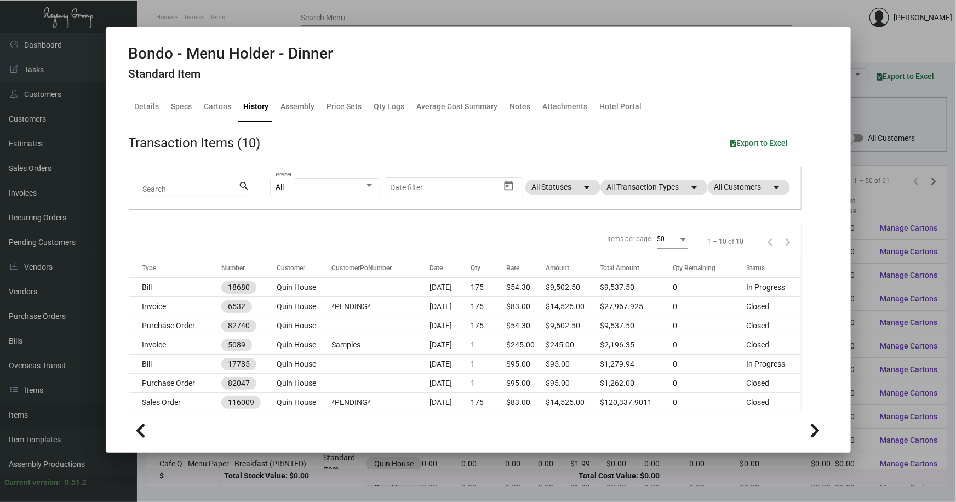
click at [477, 207] on div at bounding box center [478, 251] width 956 height 502
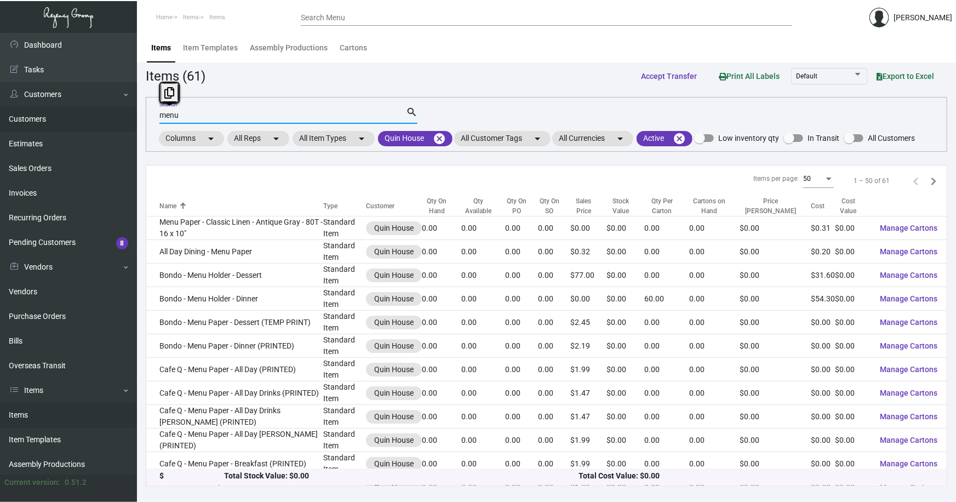
drag, startPoint x: 178, startPoint y: 115, endPoint x: 109, endPoint y: 113, distance: 69.1
click at [112, 113] on div "Dashboard Dashboard Tasks Customers Customers Estimates Sales Orders Invoices R…" at bounding box center [478, 267] width 956 height 469
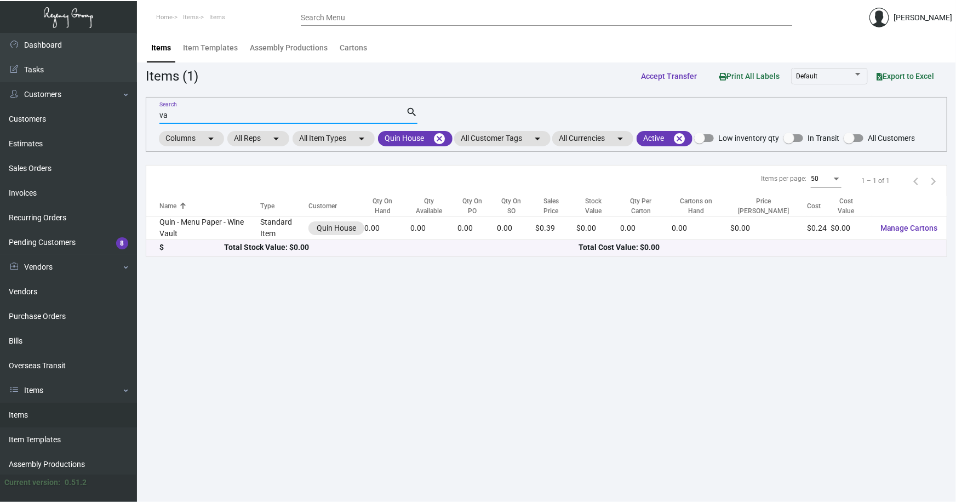
type input "v"
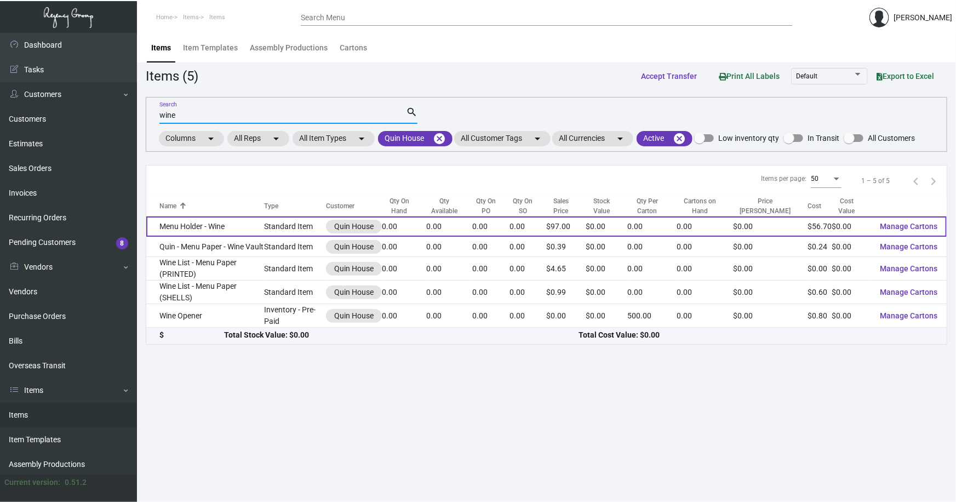
type input "wine"
click at [197, 224] on td "Menu Holder - Wine" at bounding box center [205, 226] width 118 height 20
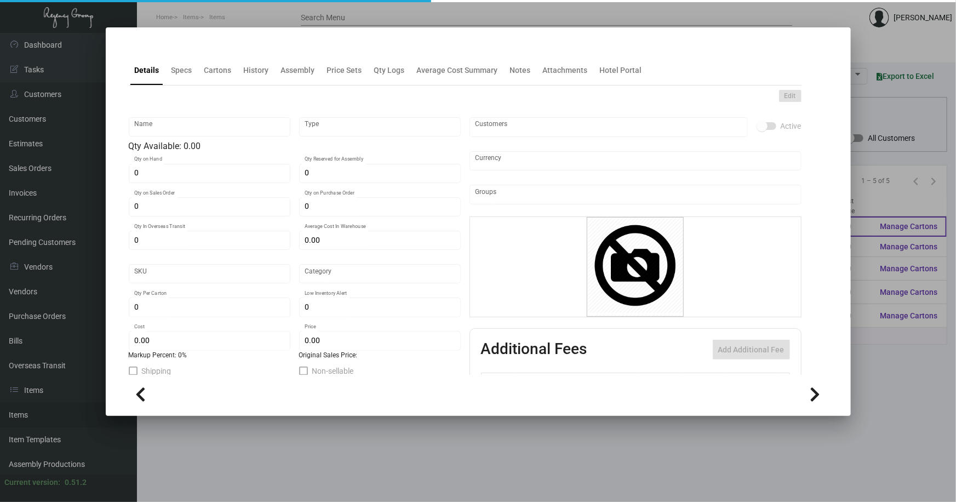
type input "Menu Holder - Wine"
type input "Standard Item"
type input "$ 0.00"
type input "Standard"
type input "$ 56.70"
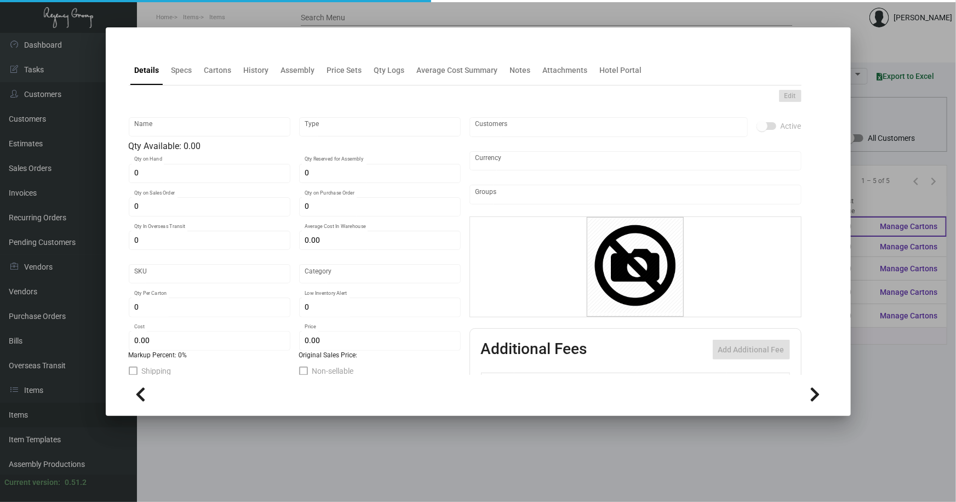
type input "$ 97.00"
checkbox input "true"
type input "United States Dollar $"
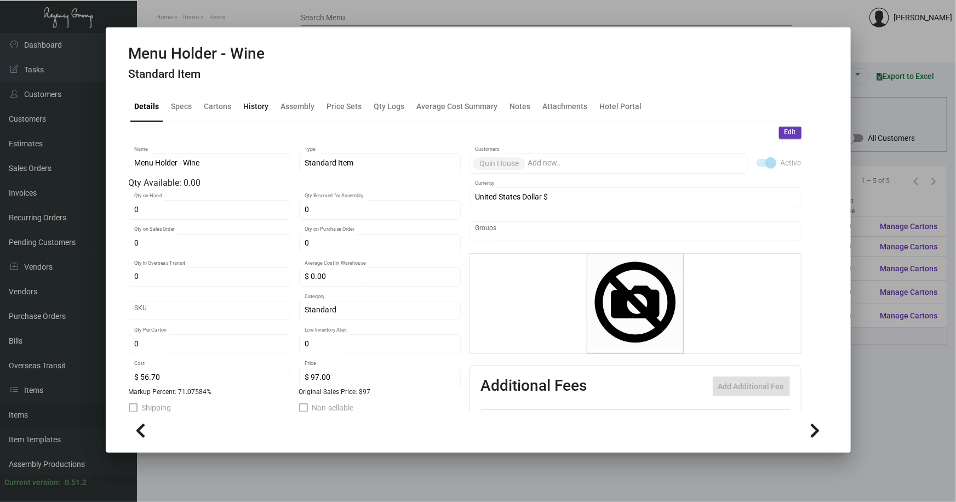
click at [249, 108] on div "History" at bounding box center [256, 107] width 25 height 12
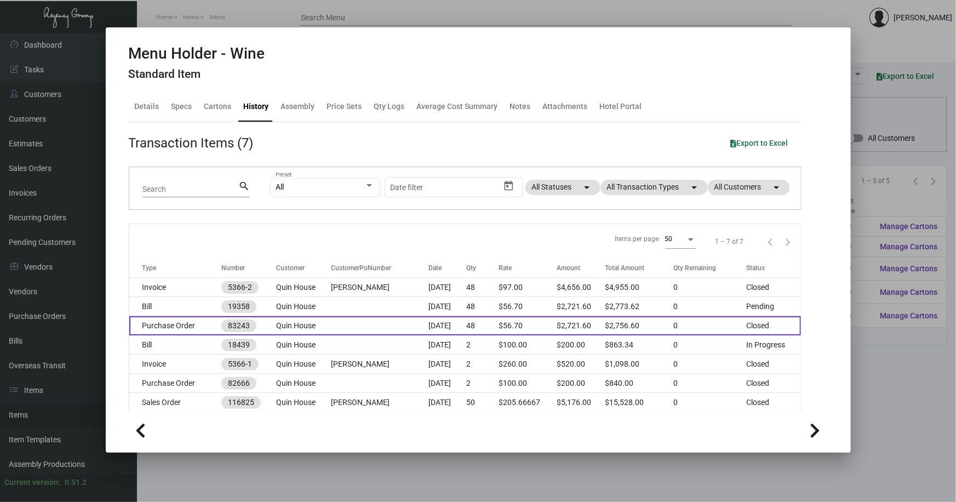
click at [396, 320] on td at bounding box center [380, 325] width 98 height 19
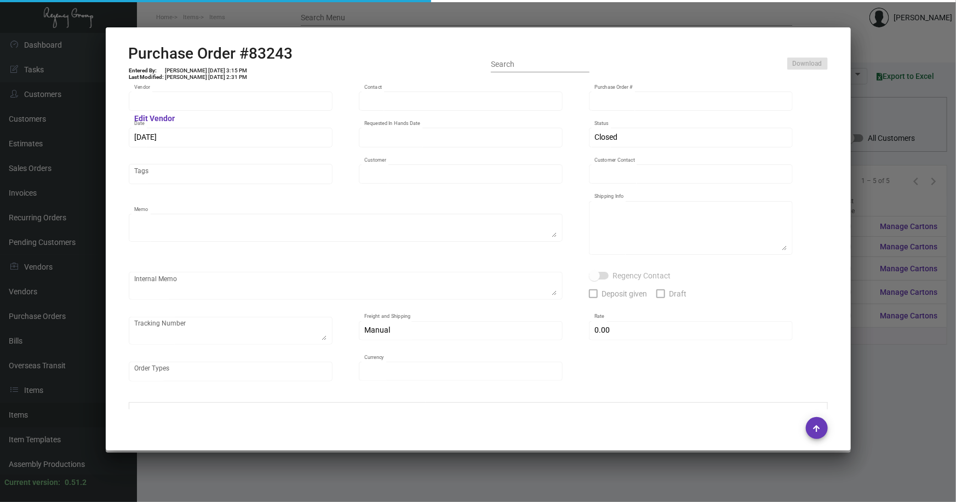
type input "Brandmuscle"
type input "[PERSON_NAME]"
type input "83243"
type input "[DATE]"
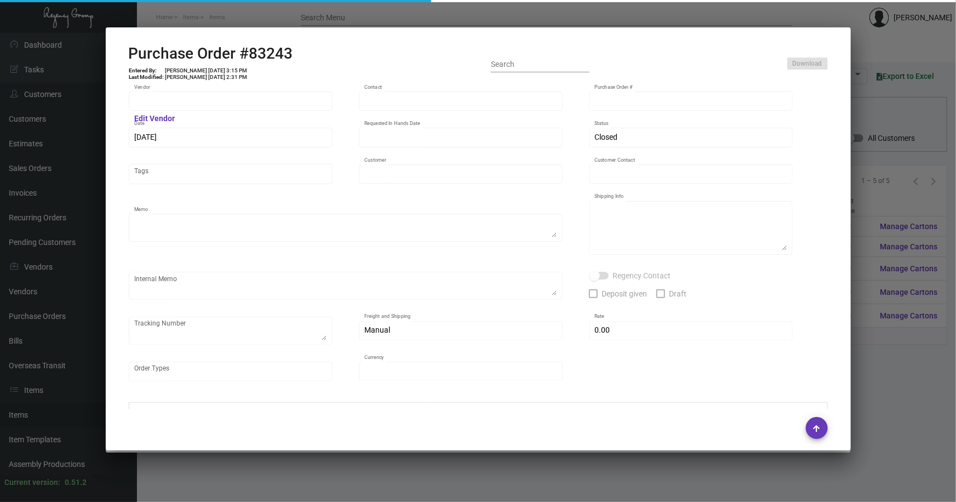
type input "Quin House"
type input "[PERSON_NAME]"
type textarea "Reference Sample from Purchase Order #82666."
type textarea "Quin House [PERSON_NAME] [STREET_ADDRESS]"
type input "$ 0.00"
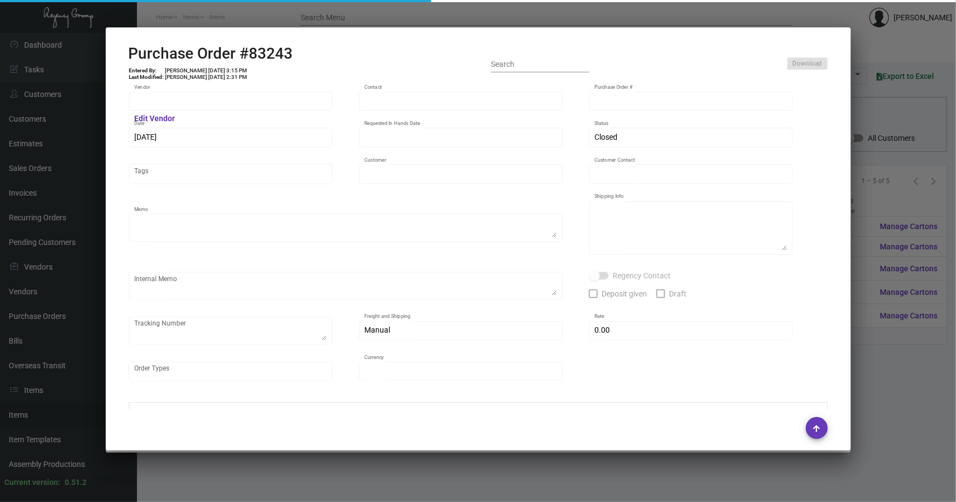
type input "United States Dollar $"
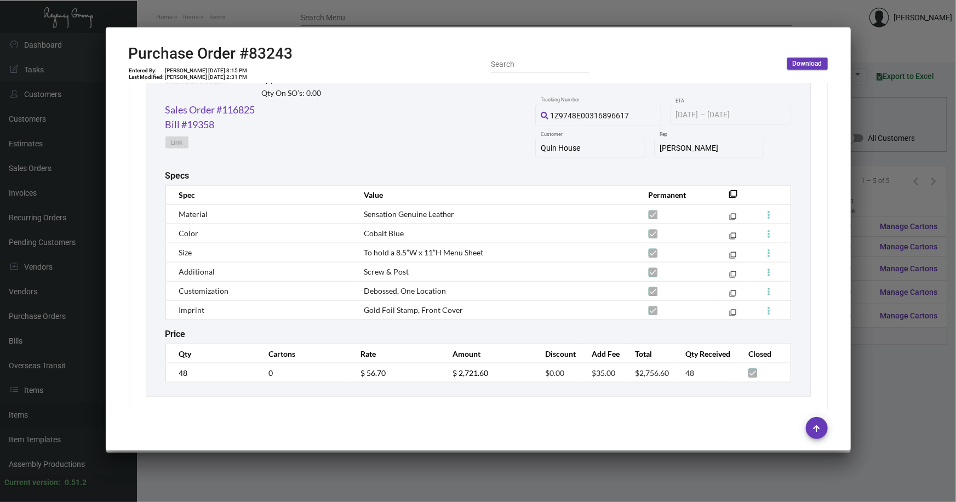
scroll to position [574, 0]
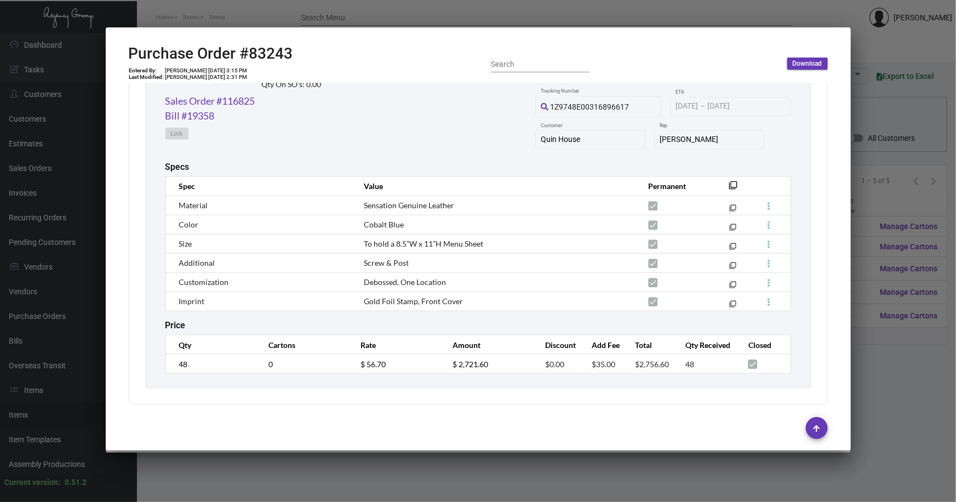
click at [475, 205] on td "Sensation Genuine Leather" at bounding box center [495, 205] width 284 height 19
click at [456, 202] on td "Sensation Genuine Leather" at bounding box center [495, 205] width 284 height 19
drag, startPoint x: 455, startPoint y: 205, endPoint x: 362, endPoint y: 207, distance: 92.6
click at [362, 207] on td "Sensation Genuine Leather" at bounding box center [495, 205] width 284 height 19
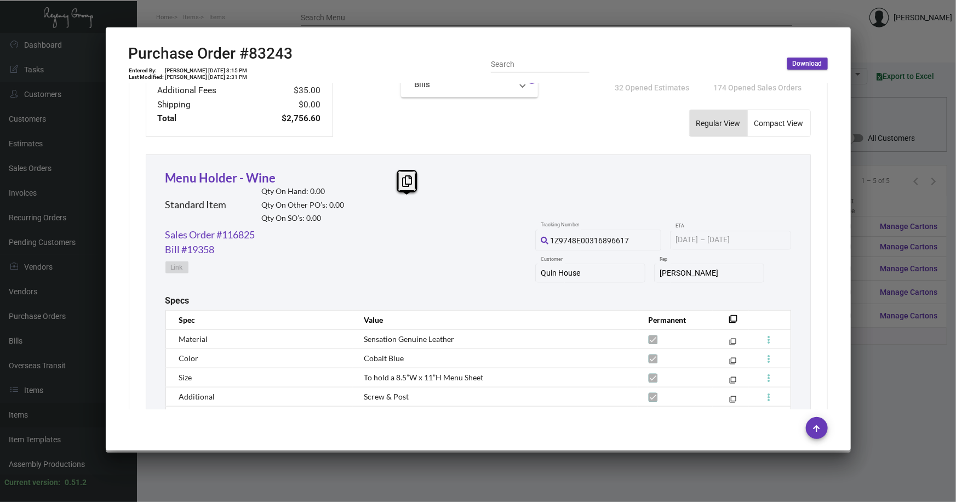
scroll to position [425, 0]
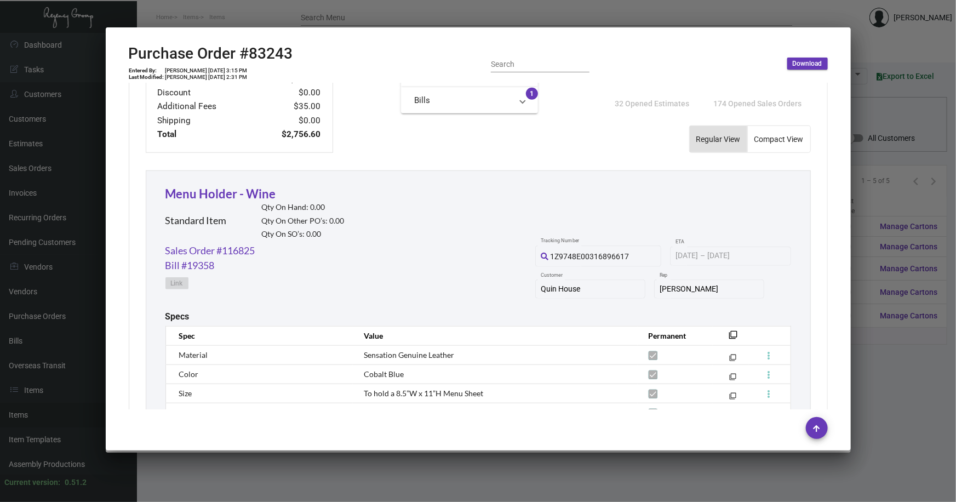
click at [477, 362] on div at bounding box center [478, 251] width 956 height 502
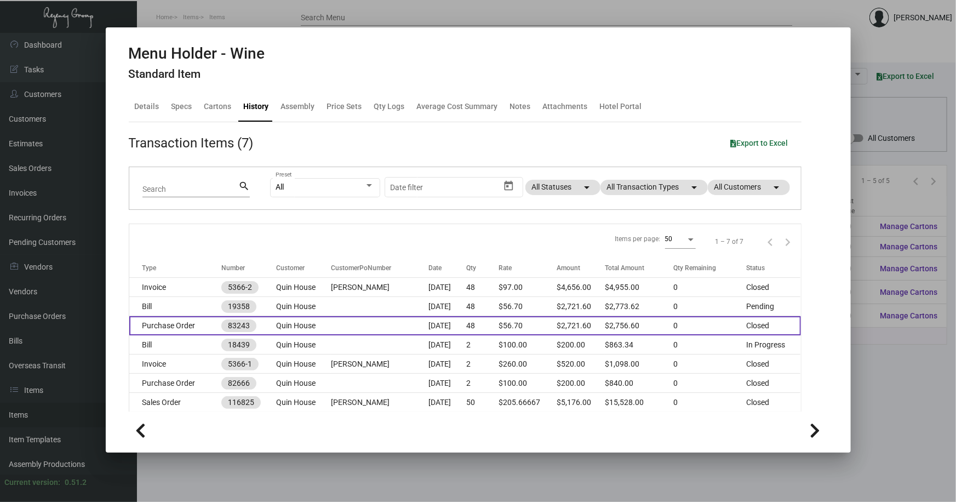
scroll to position [25, 0]
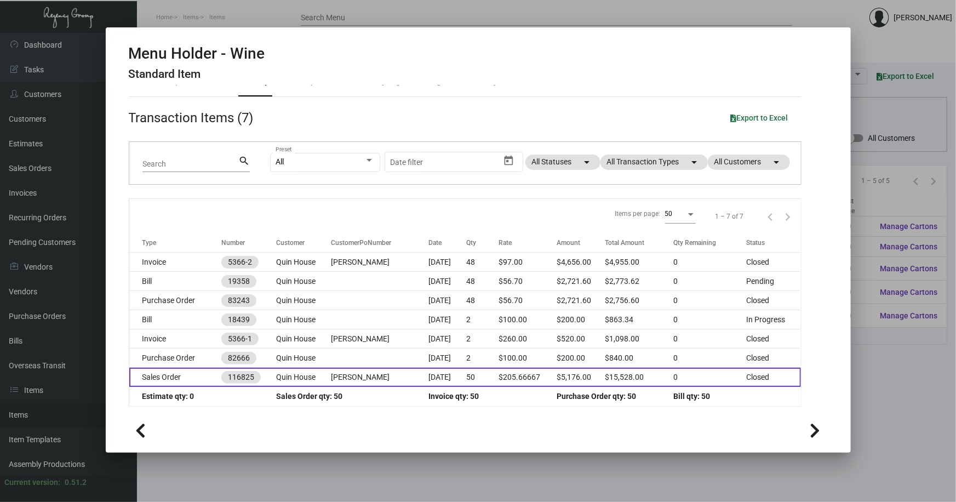
click at [198, 378] on td "Sales Order" at bounding box center [175, 377] width 92 height 19
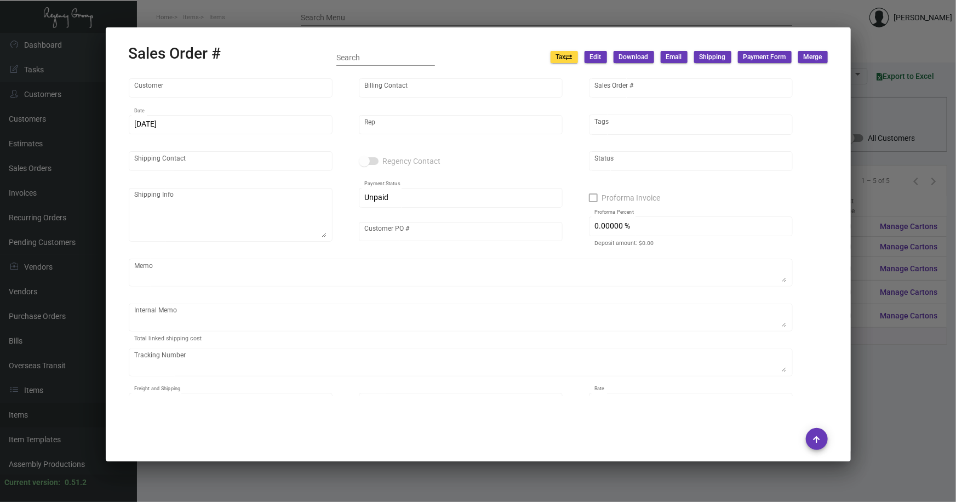
type input "Quin House"
type input "[PERSON_NAME]"
type input "116825"
type input "[DATE]"
type input "[PERSON_NAME]"
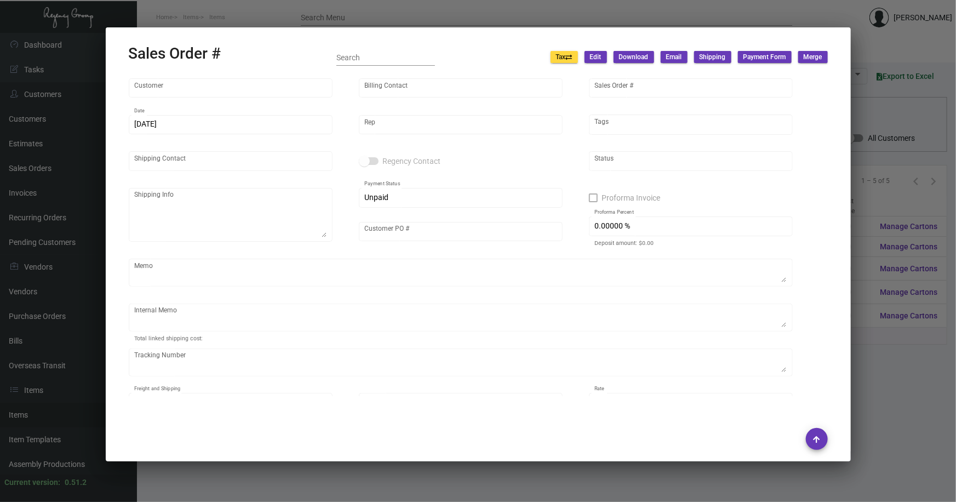
type input "[PERSON_NAME]"
type textarea "Quin House [PERSON_NAME] [STREET_ADDRESS]"
type input "[PERSON_NAME]"
checkbox input "true"
type input "United States Dollar $"
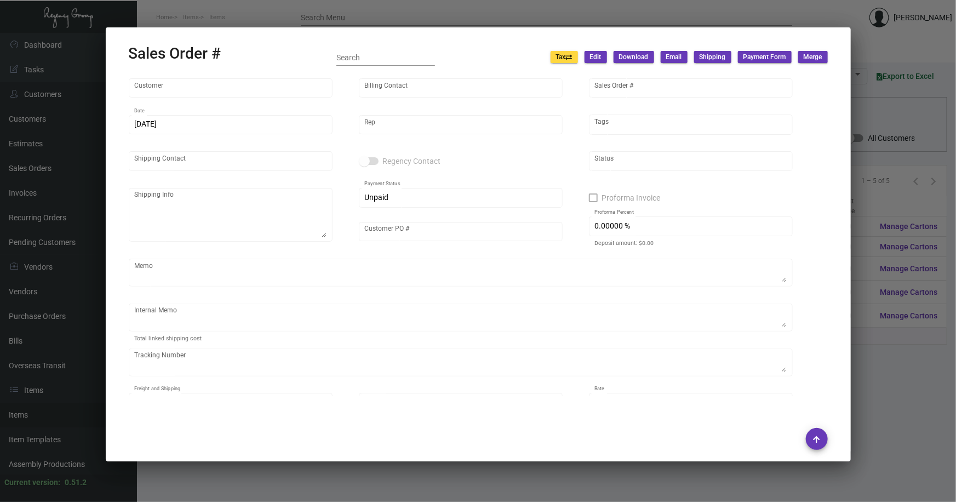
type input "$ 0.00"
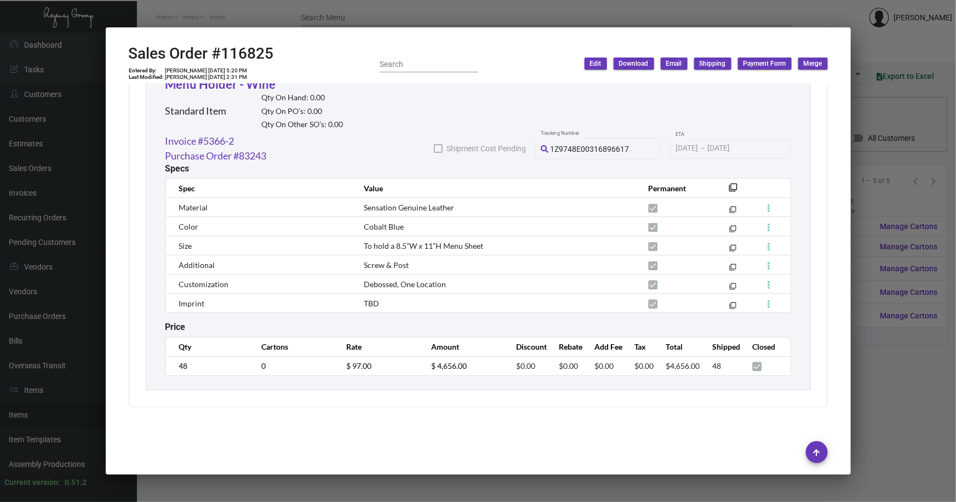
scroll to position [1368, 0]
click at [477, 380] on div at bounding box center [478, 251] width 956 height 502
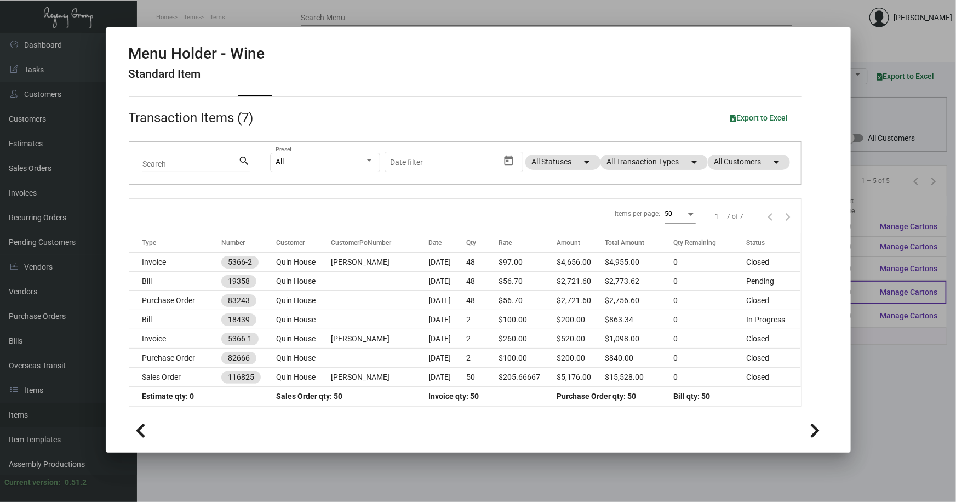
drag, startPoint x: 876, startPoint y: 364, endPoint x: 858, endPoint y: 298, distance: 69.3
click at [477, 363] on div at bounding box center [478, 251] width 956 height 502
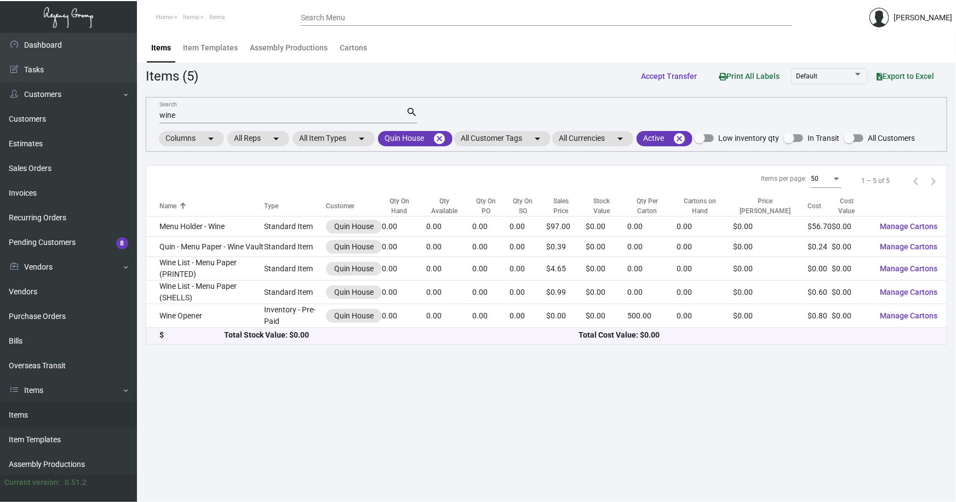
click at [181, 107] on div "wine Search" at bounding box center [282, 114] width 247 height 17
drag, startPoint x: 182, startPoint y: 115, endPoint x: 127, endPoint y: 116, distance: 55.3
click at [127, 116] on div "Dashboard Dashboard Tasks Customers Customers Estimates Sales Orders Invoices R…" at bounding box center [478, 267] width 956 height 469
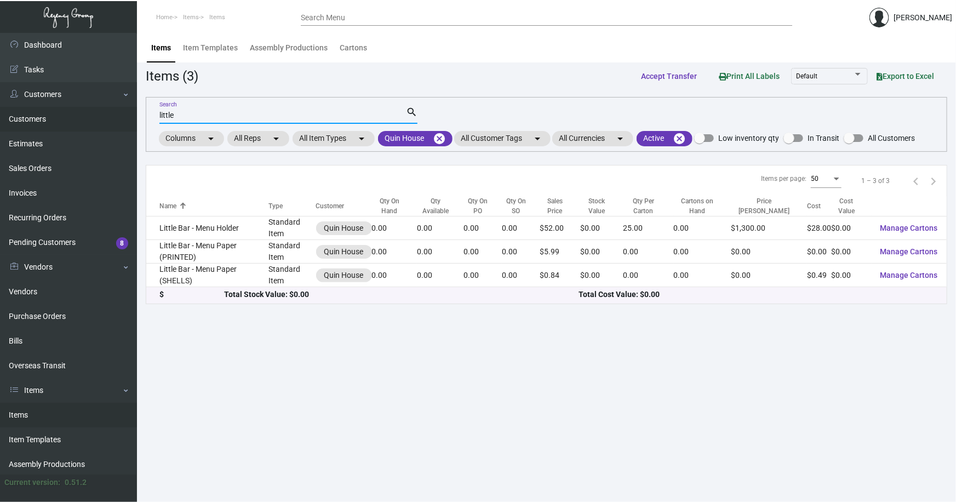
type input "little"
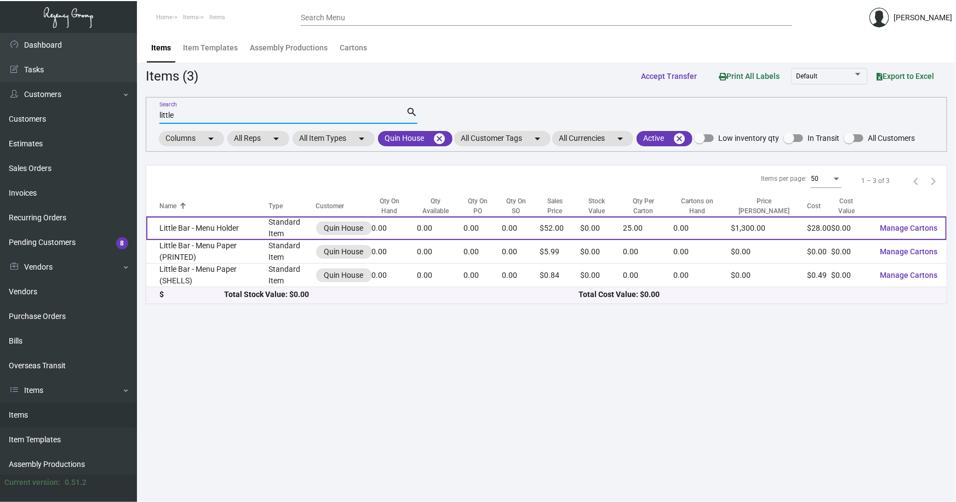
click at [206, 221] on td "Little Bar - Menu Holder" at bounding box center [207, 228] width 122 height 24
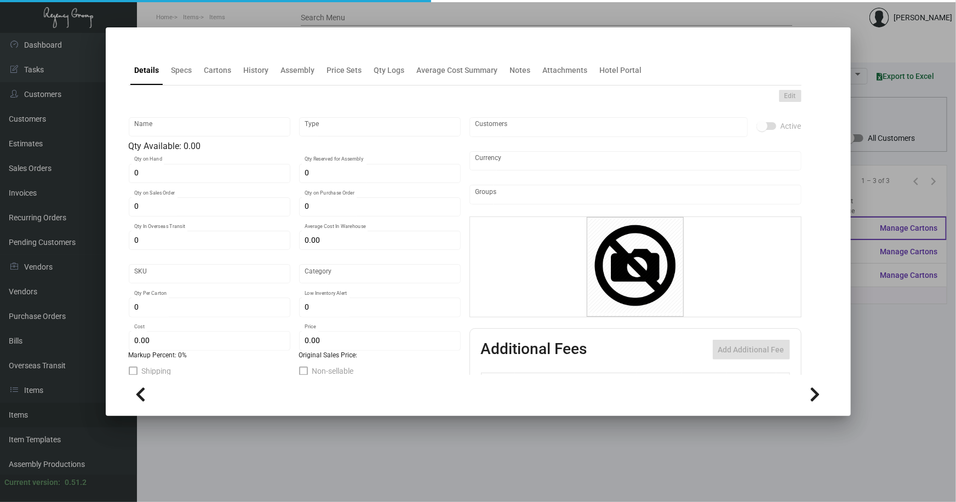
type input "Little Bar - Menu Holder"
type input "Standard Item"
type input "$ 0.00"
type input "Standard"
type input "25"
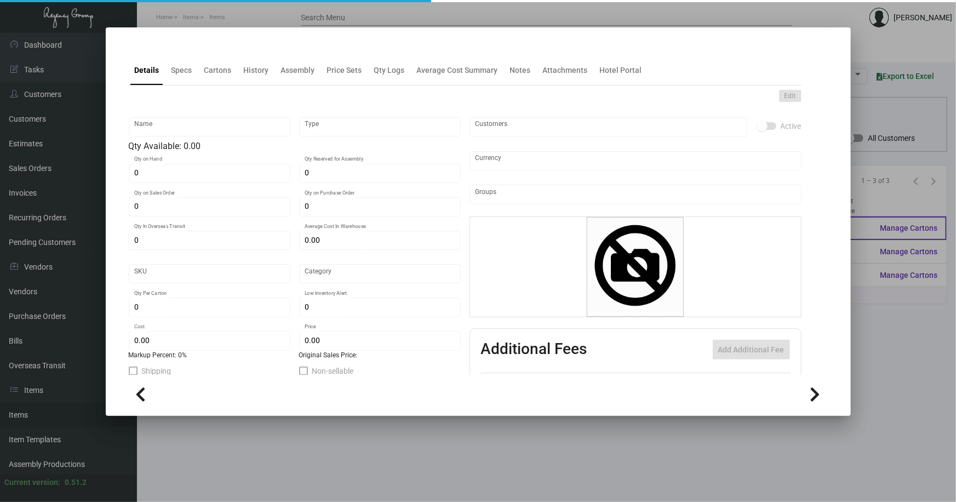
type input "$ 28.00"
type input "$ 52.00"
checkbox input "true"
type input "United States Dollar $"
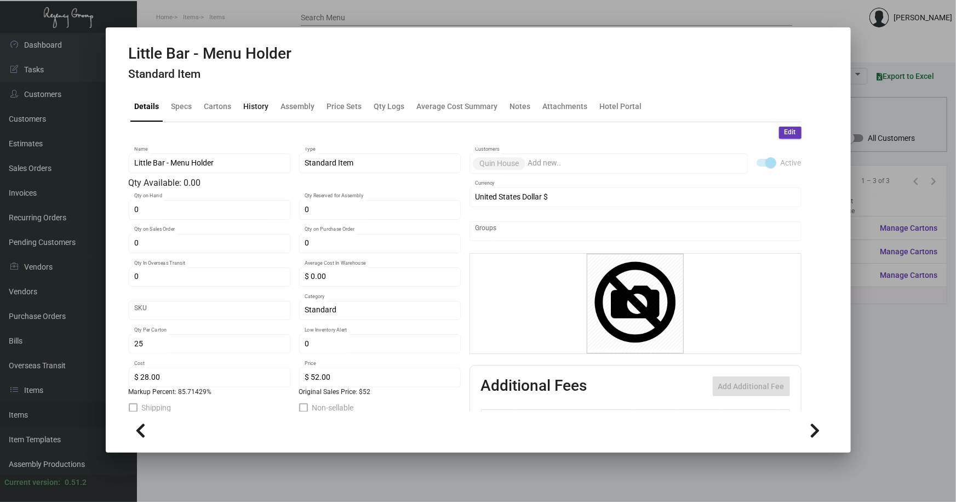
click at [254, 105] on div "History" at bounding box center [256, 107] width 25 height 12
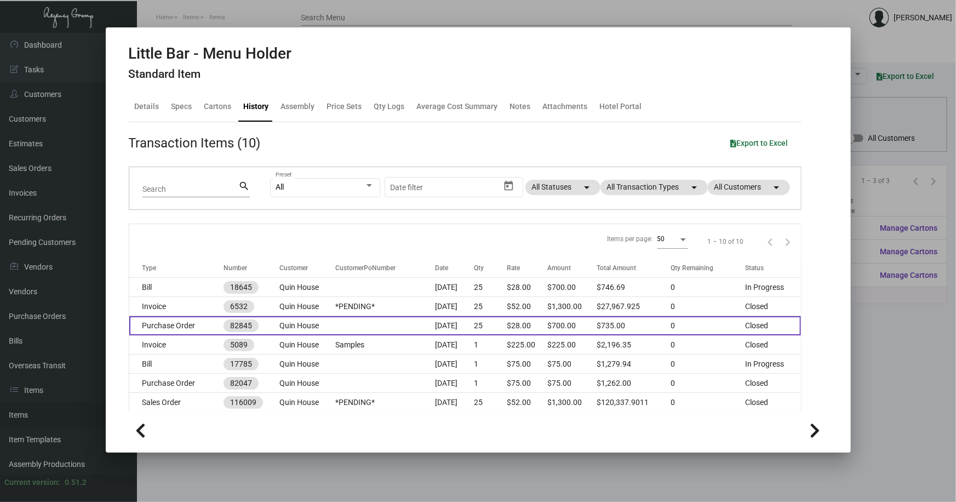
click at [372, 325] on td at bounding box center [385, 325] width 100 height 19
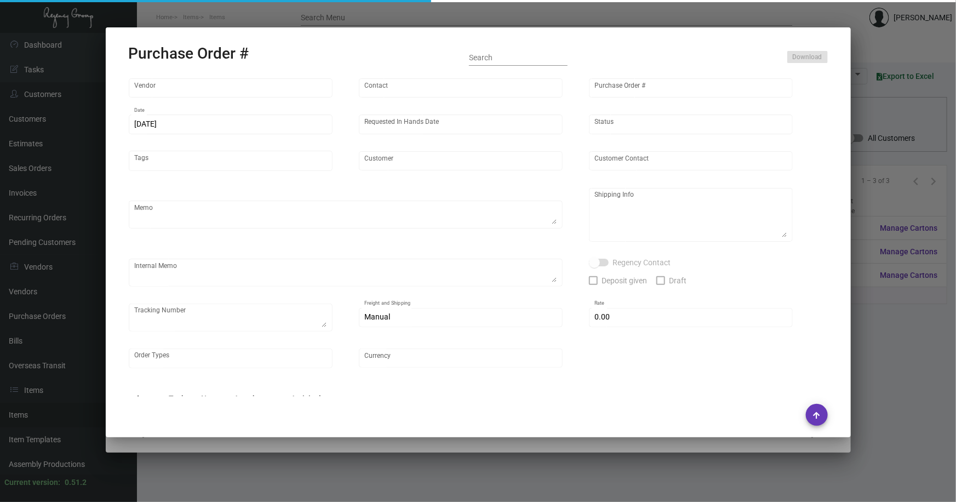
type input "Brandmuscle"
type input "[PERSON_NAME]"
type input "82845"
type input "[DATE]"
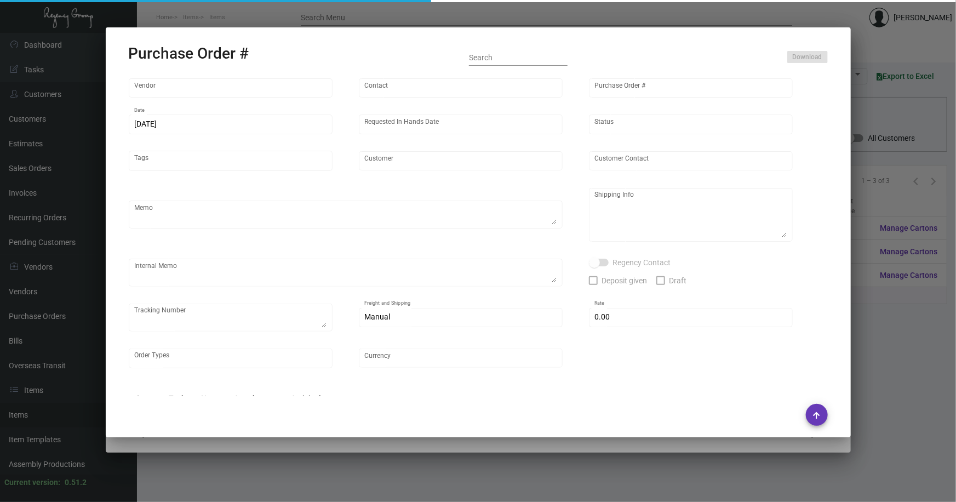
type input "Quin House"
type textarea "Refer to PO for pre-production sample, #82047. UPDATE material to faux leather …"
type textarea "Regency Group NJ [PERSON_NAME] [STREET_ADDRESS]"
type textarea "HOLD SHIPPING TO THE HOTEL TILL GIVEN THE GREEN LIGHT"
checkbox input "true"
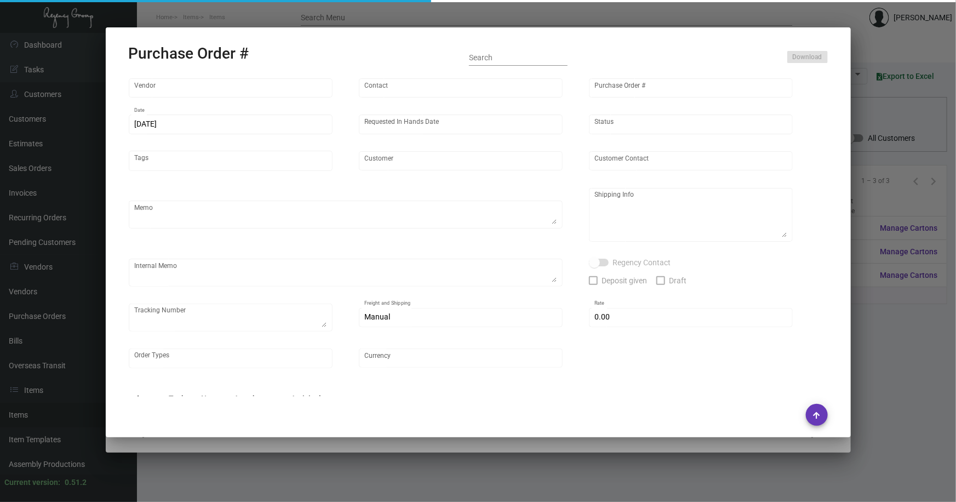
type input "$ 0.00"
type input "United States Dollar $"
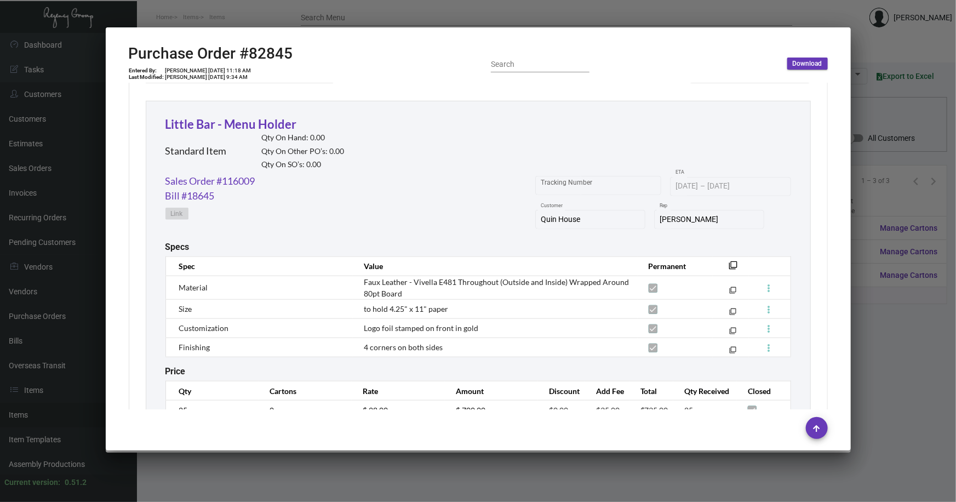
scroll to position [540, 0]
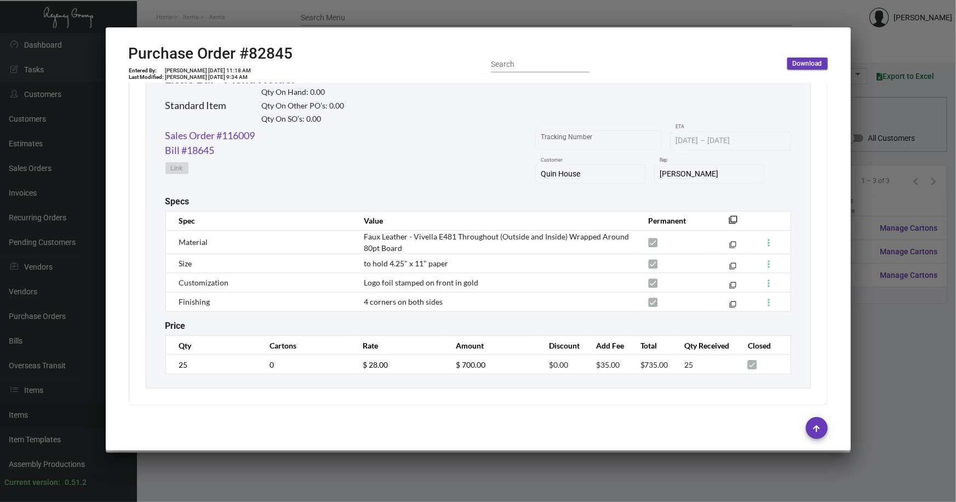
drag, startPoint x: 863, startPoint y: 344, endPoint x: 796, endPoint y: 317, distance: 72.3
click at [477, 344] on div at bounding box center [478, 251] width 956 height 502
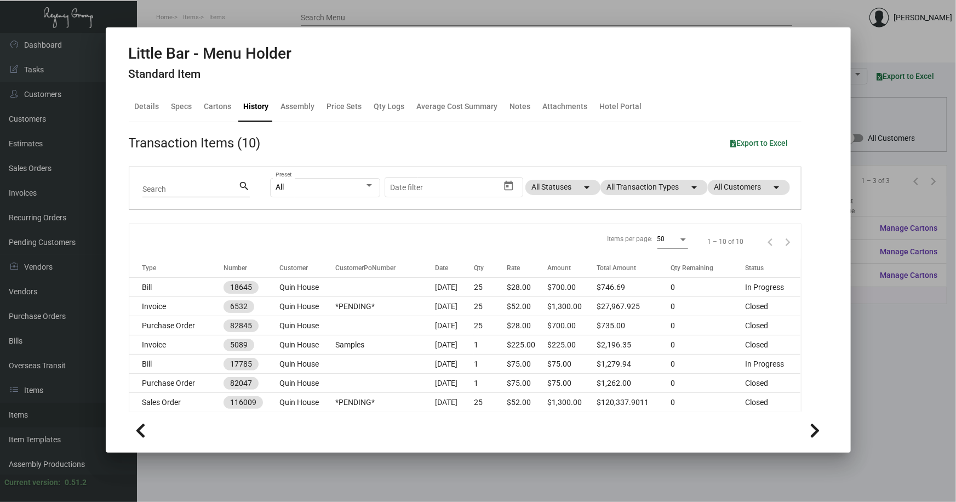
click at [477, 352] on div at bounding box center [478, 251] width 956 height 502
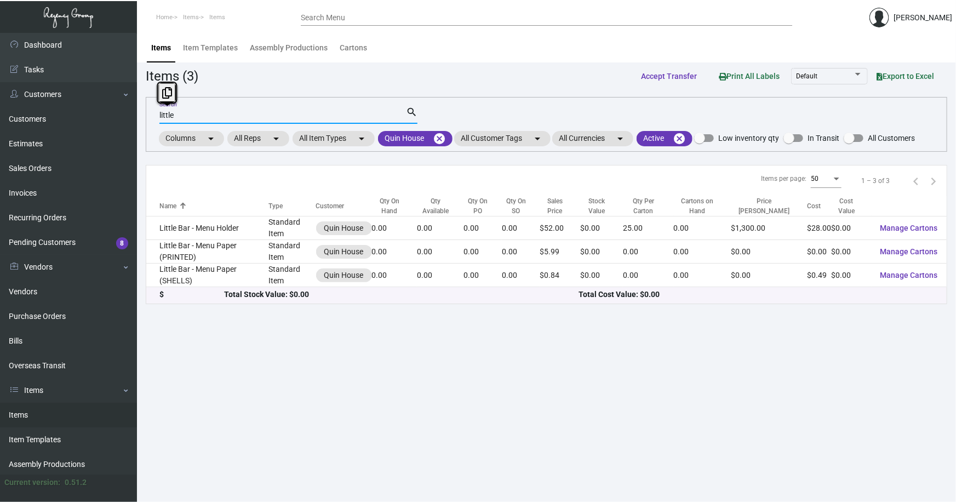
drag, startPoint x: 180, startPoint y: 115, endPoint x: 131, endPoint y: 119, distance: 49.5
click at [131, 121] on div "Dashboard Dashboard Tasks Customers Customers Estimates Sales Orders Invoices R…" at bounding box center [478, 267] width 956 height 469
type input "dive bar"
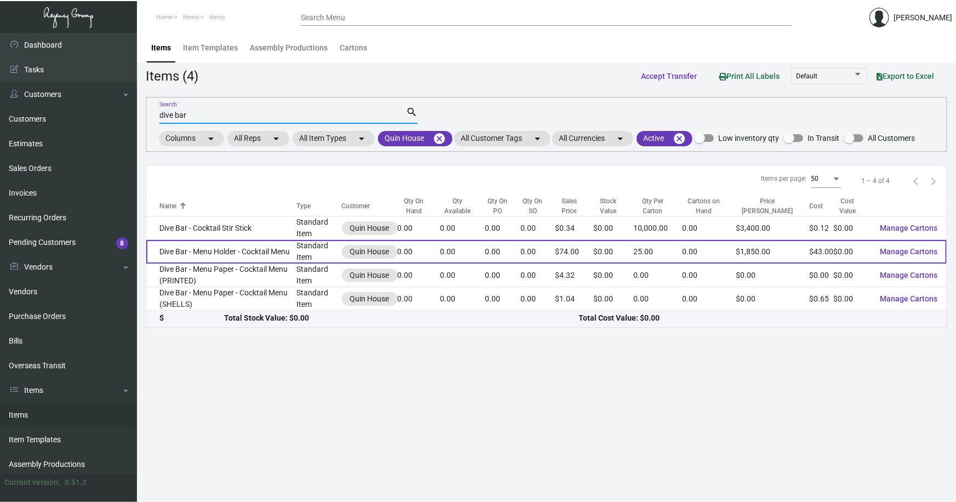
click at [170, 245] on td "Dive Bar - Menu Holder - Cocktail Menu" at bounding box center [221, 252] width 151 height 24
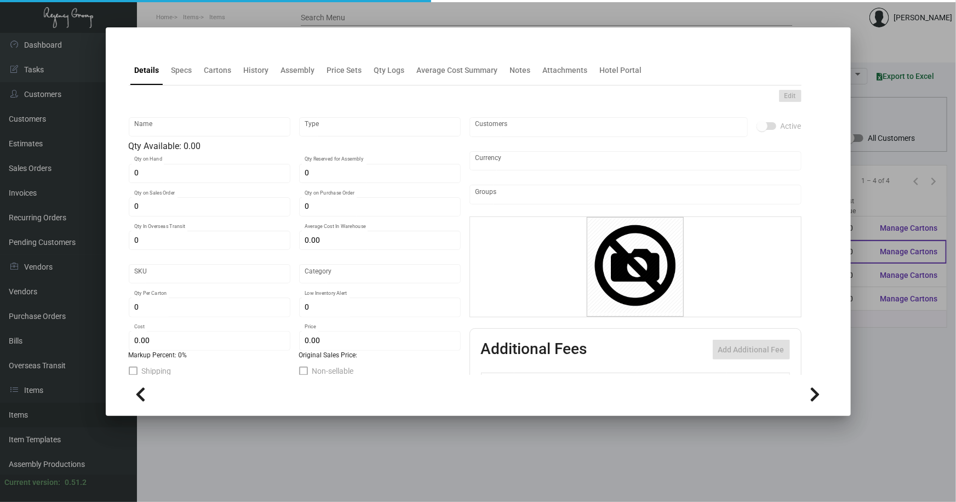
type input "Dive Bar - Menu Holder - Cocktail Menu"
type input "Standard Item"
type input "$ 0.00"
type input "Standard"
type input "25"
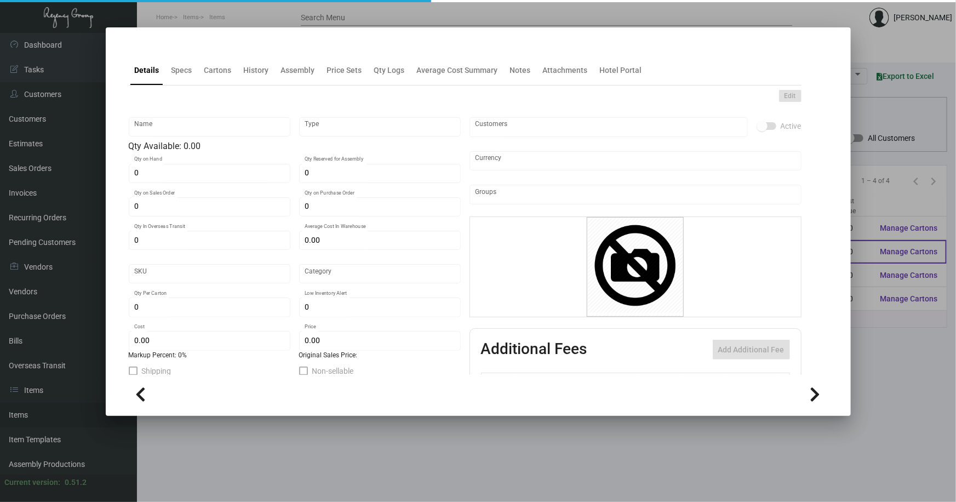
type input "$ 43.00"
type input "$ 74.00"
checkbox input "true"
type input "United States Dollar $"
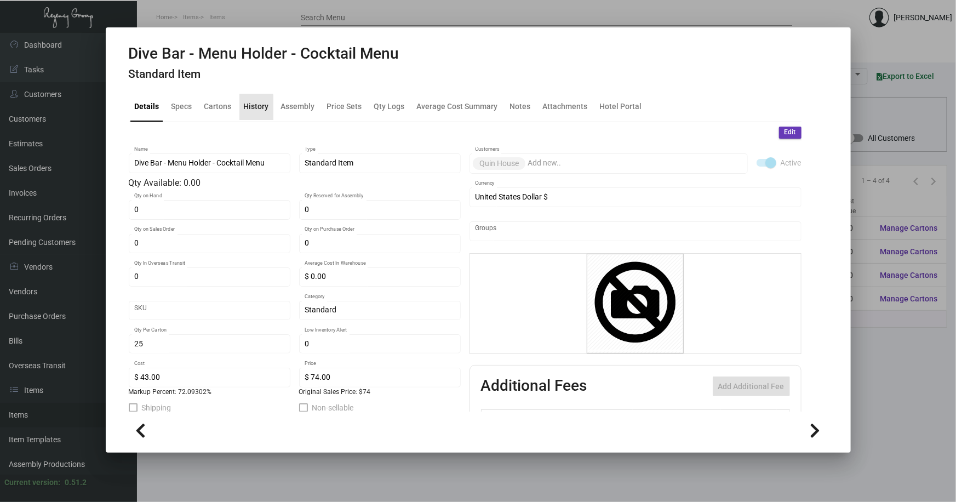
click at [252, 108] on div "History" at bounding box center [256, 107] width 25 height 12
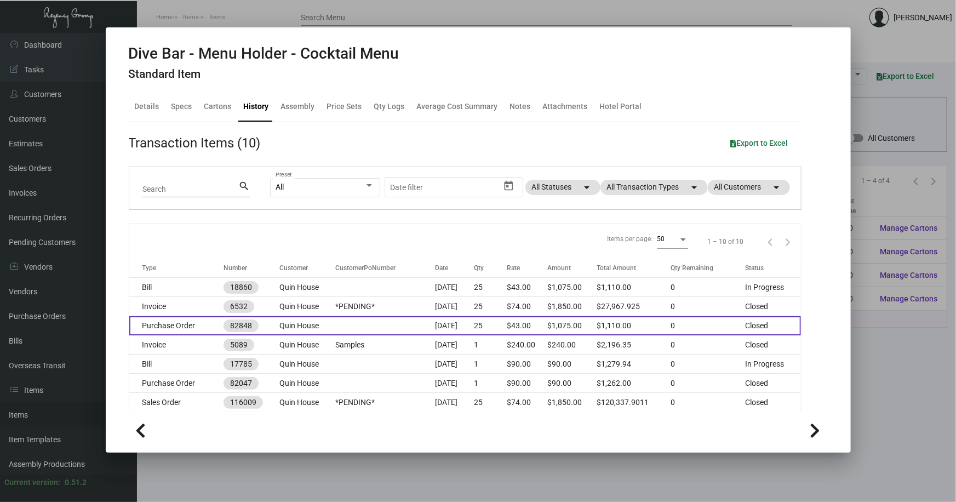
click at [322, 324] on td "Quin House" at bounding box center [307, 325] width 56 height 19
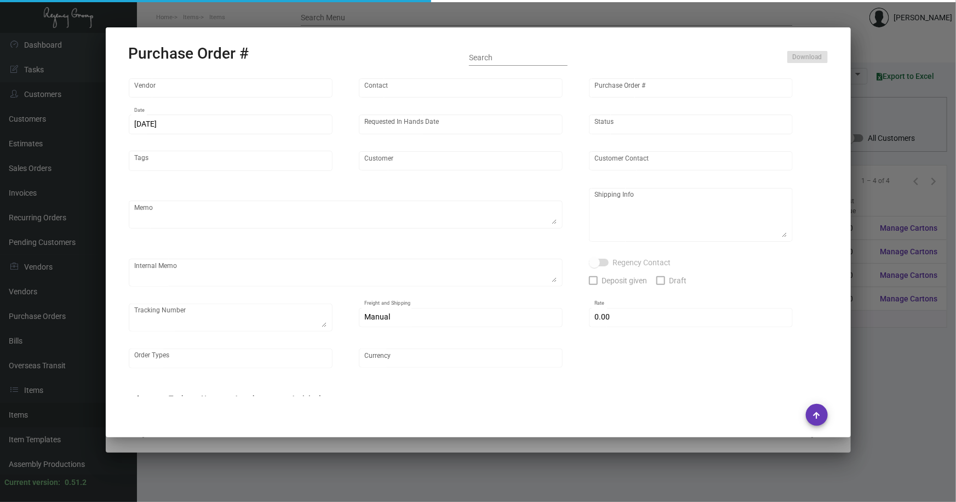
type input "Brandmuscle"
type input "[PERSON_NAME]"
type input "82848"
type input "[DATE]"
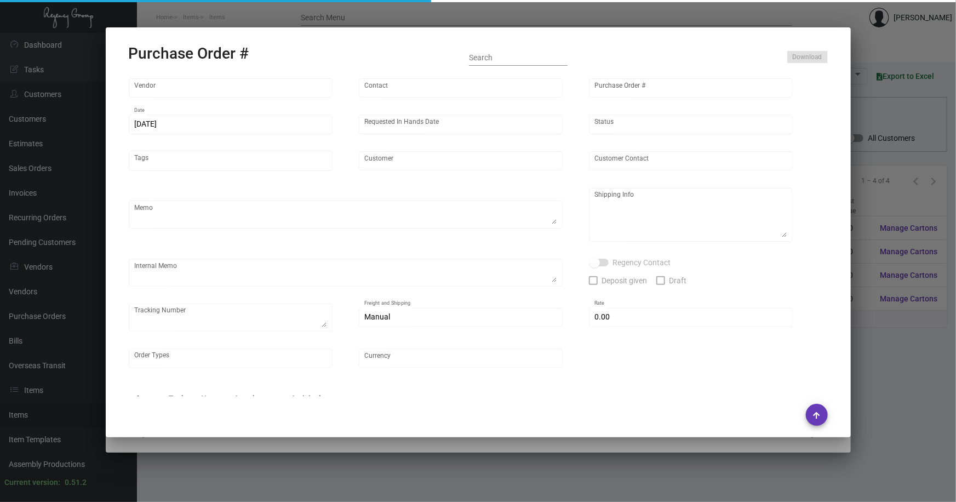
type input "Quin House"
type textarea "Regency Group NJ [PERSON_NAME] [STREET_ADDRESS]"
type textarea "HOLD SHIPPING TO THE HOTEL TILL GIVEN THE GREEN LIGHT"
checkbox input "true"
type input "$ 0.00"
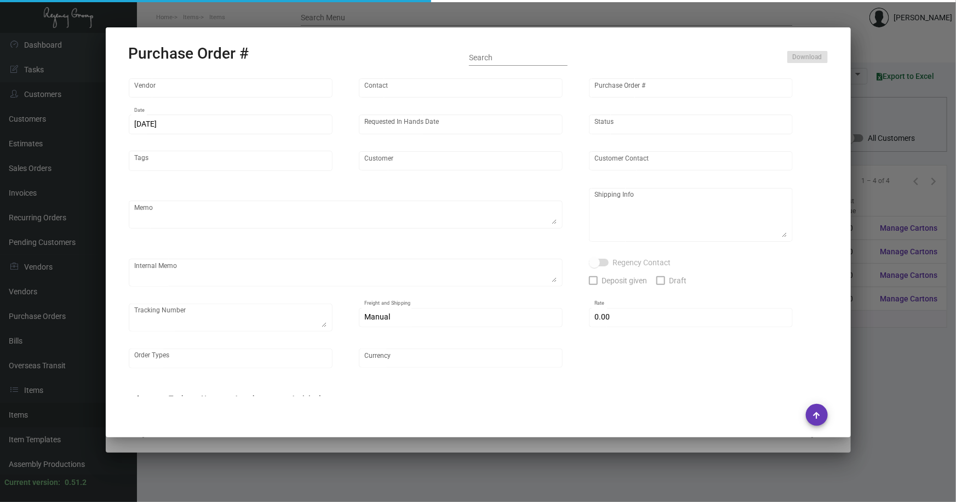
type input "United States Dollar $"
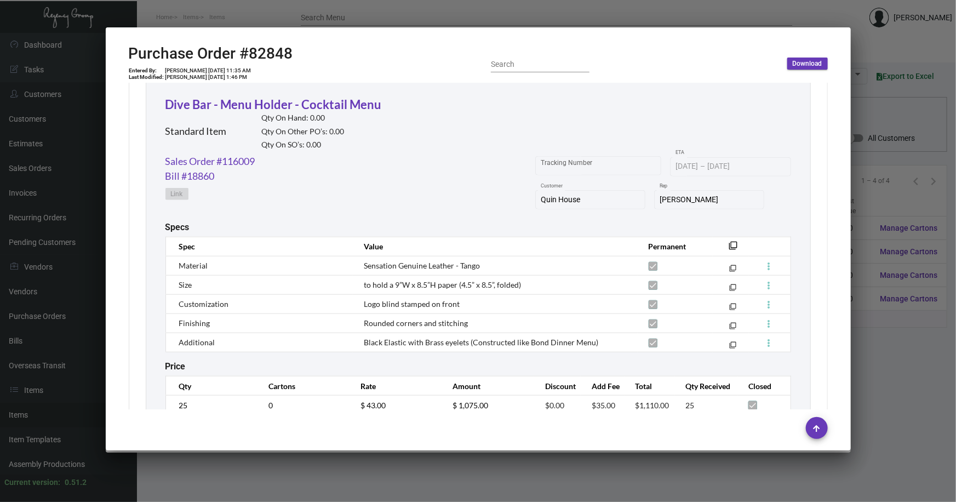
scroll to position [548, 0]
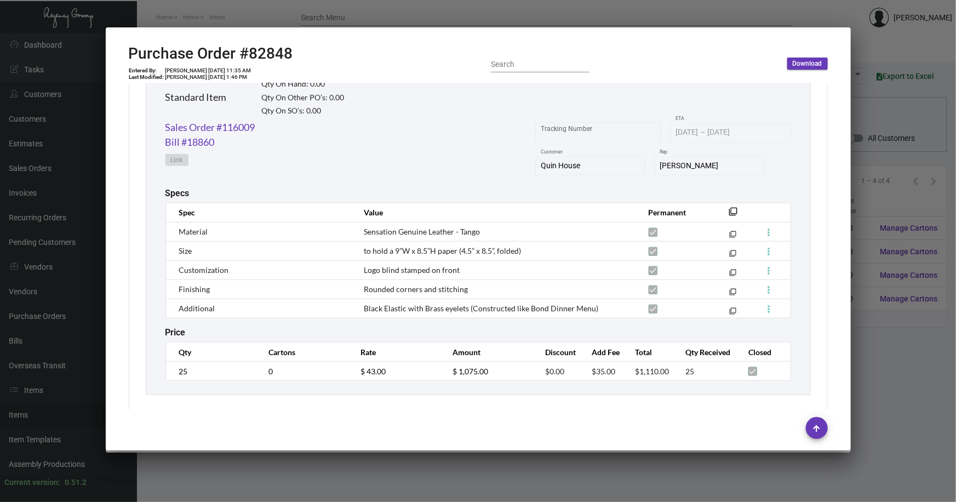
click at [477, 233] on td "Sensation Genuine Leather - Tango" at bounding box center [495, 231] width 284 height 19
drag, startPoint x: 487, startPoint y: 231, endPoint x: 361, endPoint y: 231, distance: 126.0
click at [361, 231] on td "Sensation Genuine Leather - Tango" at bounding box center [495, 231] width 284 height 19
copy span "Sensation Genuine Leather - Tango"
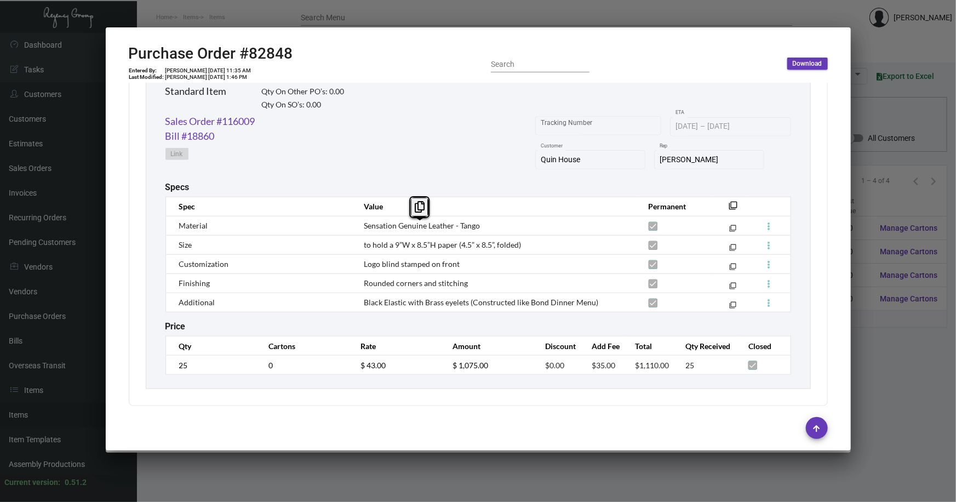
click at [477, 356] on div at bounding box center [478, 251] width 956 height 502
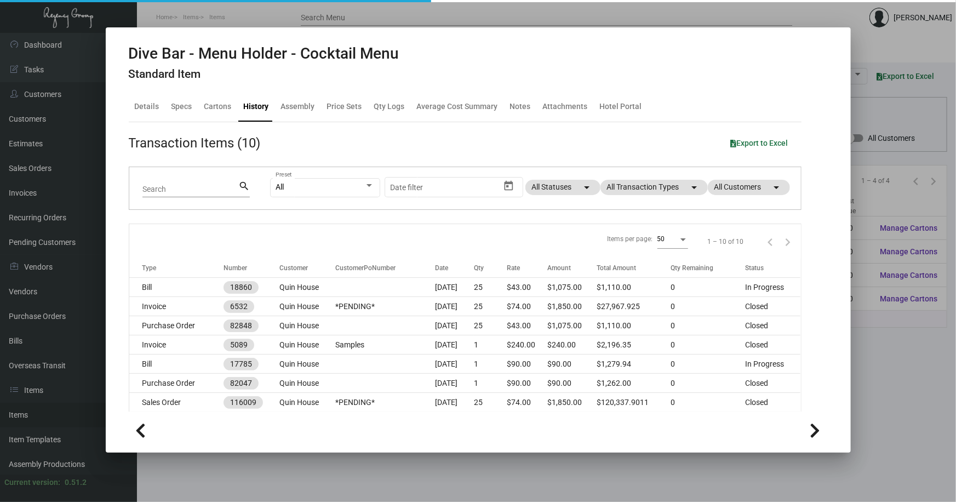
click at [477, 356] on div at bounding box center [478, 251] width 956 height 502
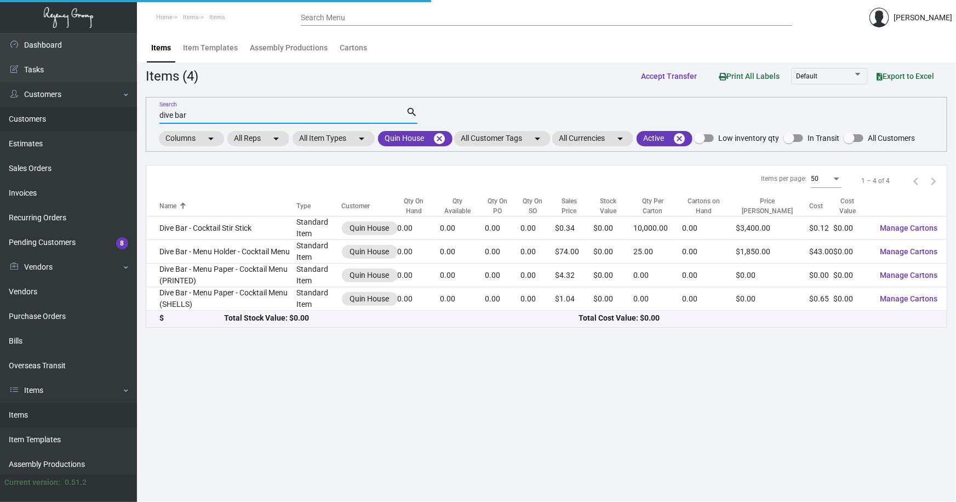
drag, startPoint x: 197, startPoint y: 113, endPoint x: 116, endPoint y: 113, distance: 81.6
click at [116, 113] on div "Dashboard Dashboard Tasks Customers Customers Estimates Sales Orders Invoices R…" at bounding box center [478, 267] width 956 height 469
type input "bondo d"
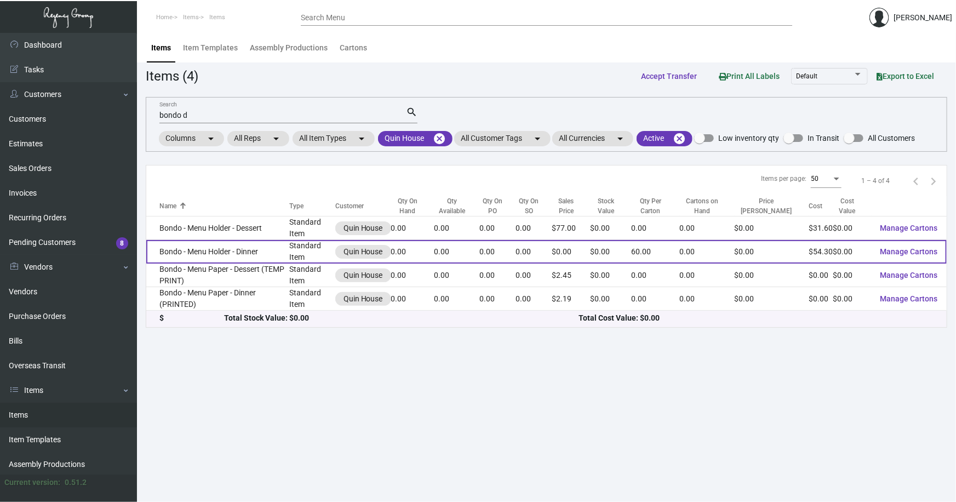
click at [176, 248] on td "Bondo - Menu Holder - Dinner" at bounding box center [217, 252] width 143 height 24
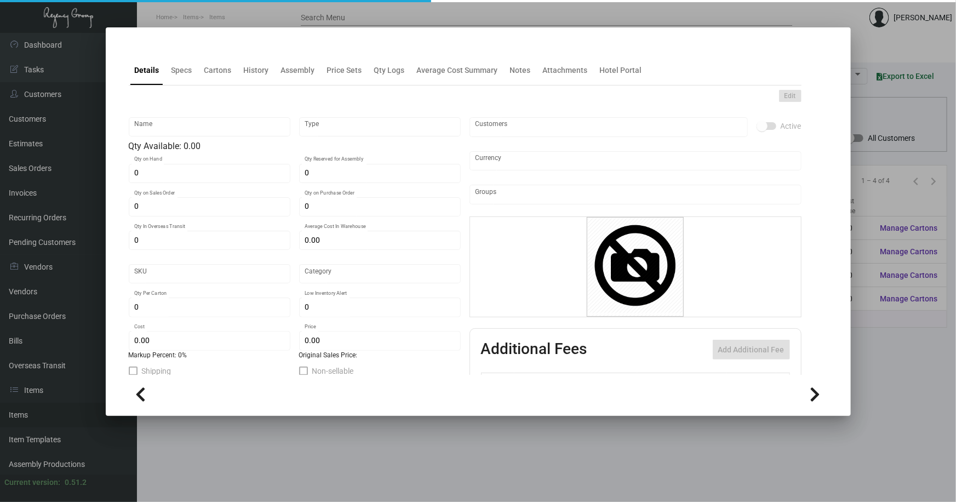
type input "Bondo - Menu Holder - Dinner"
type input "Standard Item"
type input "$ 0.00"
type input "Standard"
type input "60"
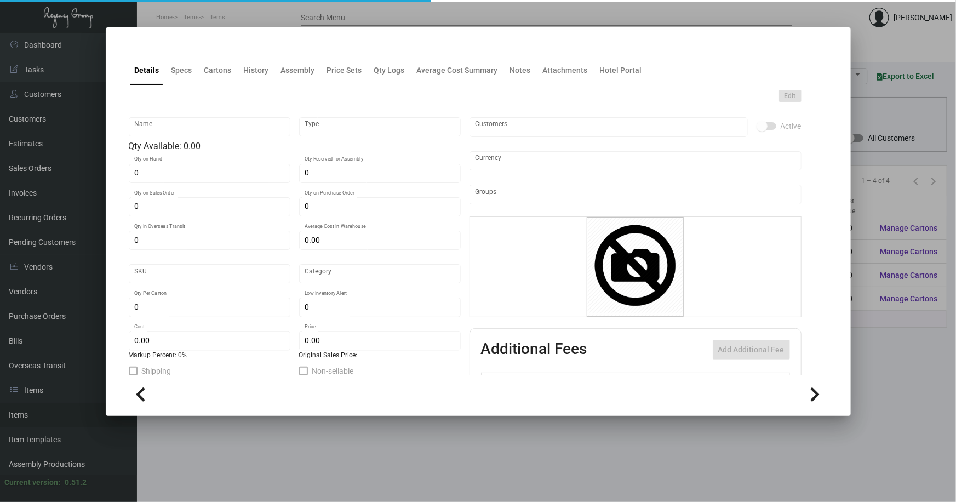
type input "$ 54.30"
type input "$ 0.00"
checkbox input "true"
type input "United States Dollar $"
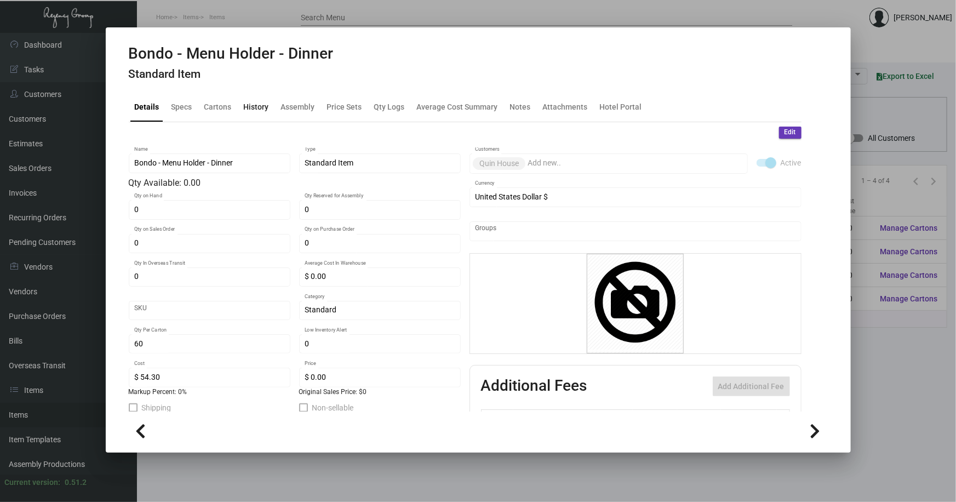
click at [252, 102] on div "History" at bounding box center [256, 107] width 25 height 12
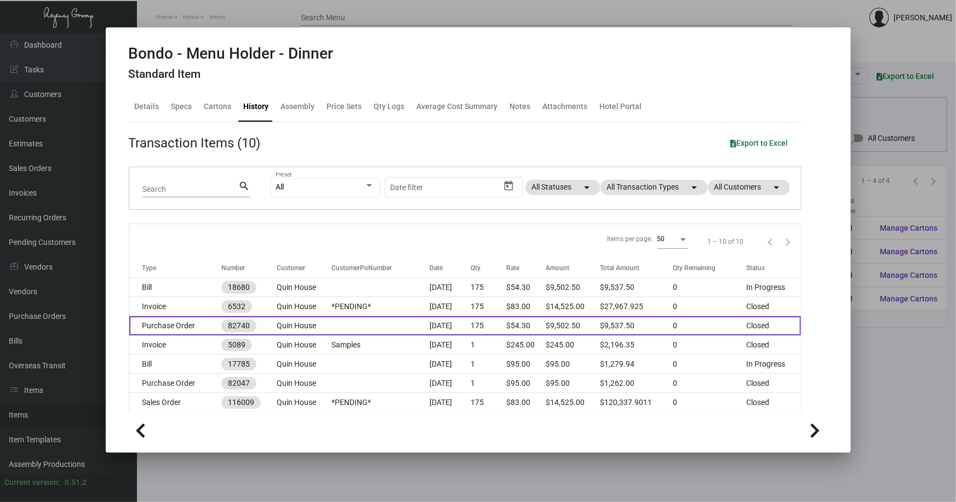
click at [382, 324] on td at bounding box center [381, 325] width 98 height 19
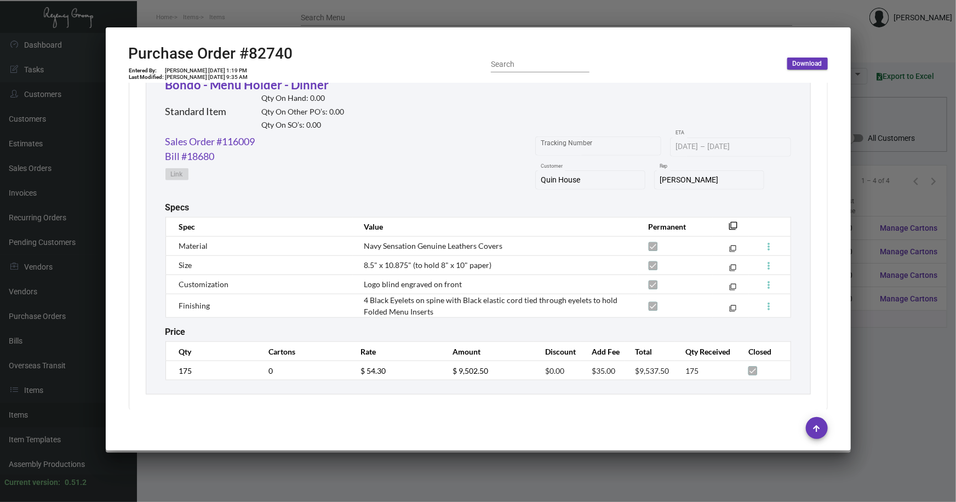
scroll to position [540, 0]
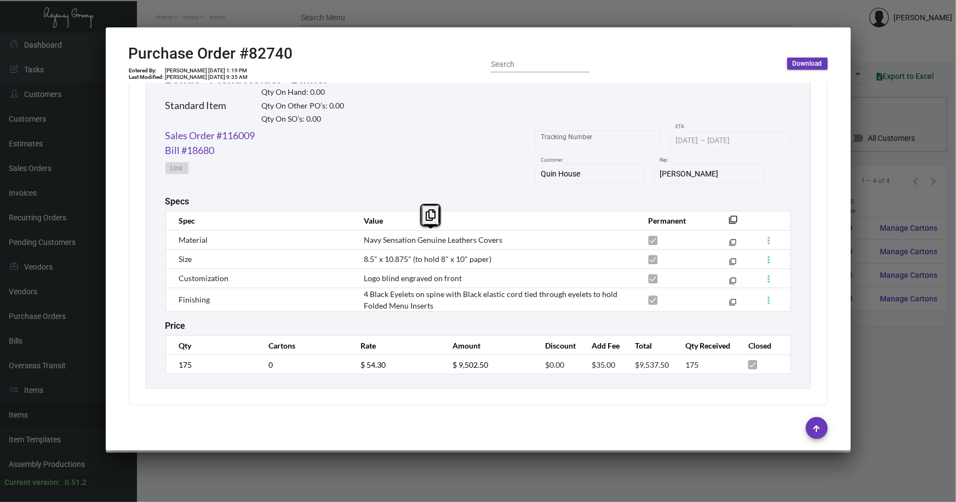
drag, startPoint x: 511, startPoint y: 239, endPoint x: 363, endPoint y: 241, distance: 148.0
click at [363, 241] on td "Navy Sensation Genuine Leathers Covers" at bounding box center [495, 239] width 284 height 19
copy span "Navy Sensation Genuine Leathers Covers"
click at [477, 362] on div at bounding box center [478, 251] width 956 height 502
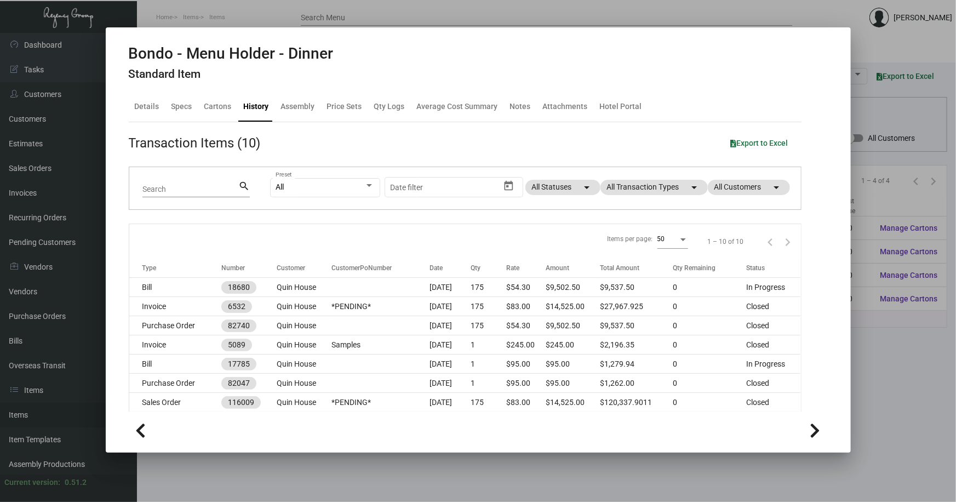
click at [477, 362] on div at bounding box center [478, 251] width 956 height 502
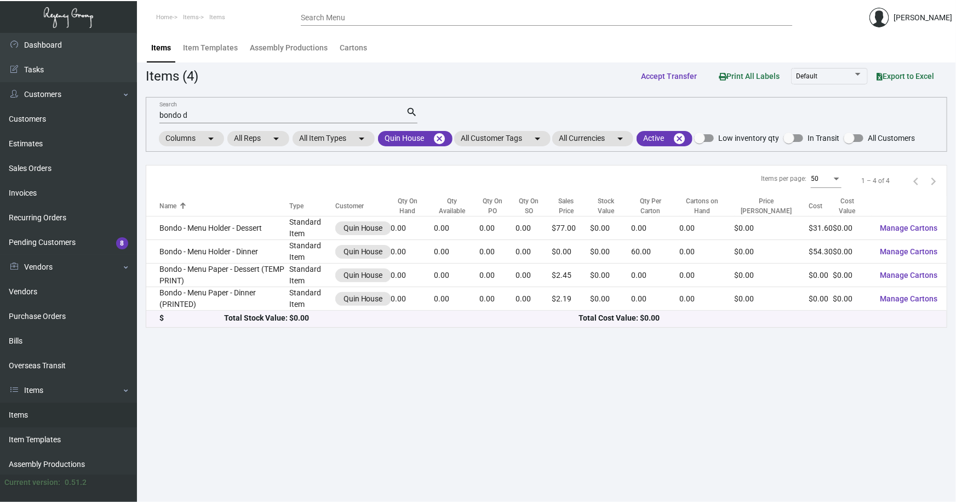
click at [191, 113] on input "bondo d" at bounding box center [282, 115] width 247 height 9
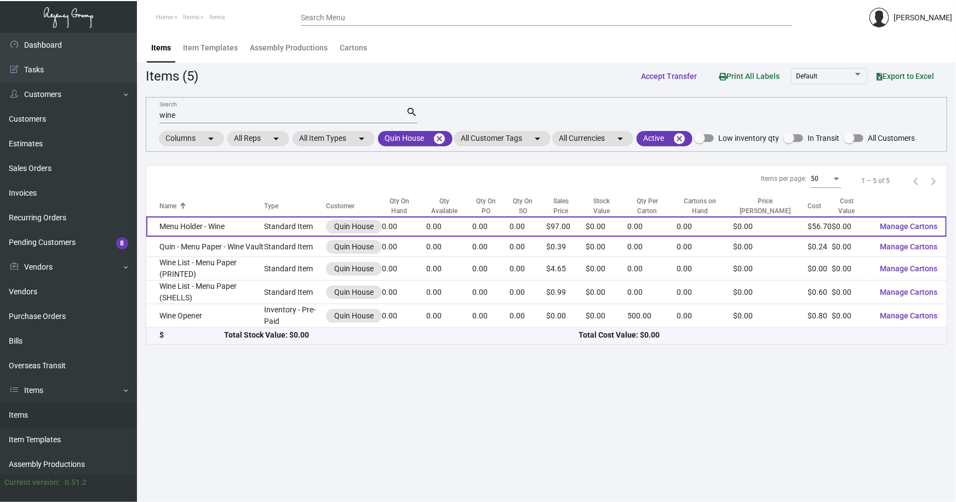
click at [191, 225] on td "Menu Holder - Wine" at bounding box center [205, 226] width 118 height 20
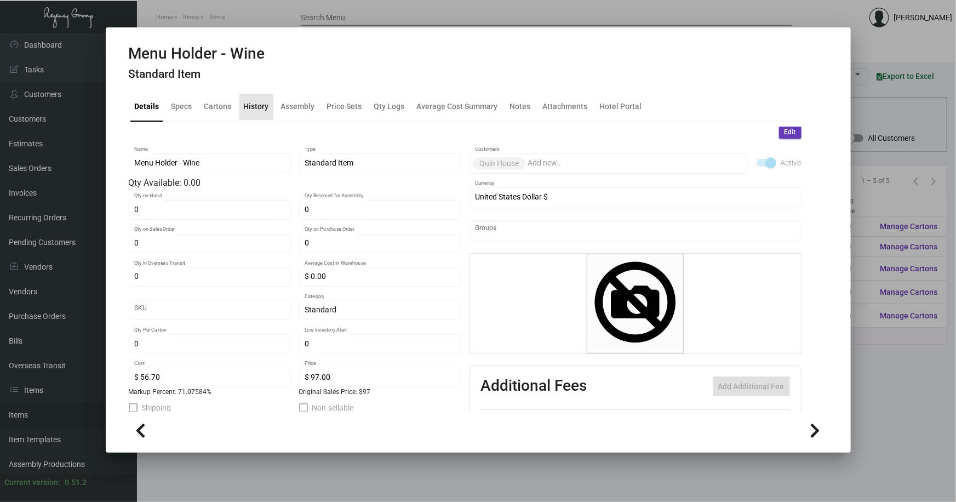
click at [253, 107] on div "History" at bounding box center [256, 107] width 25 height 12
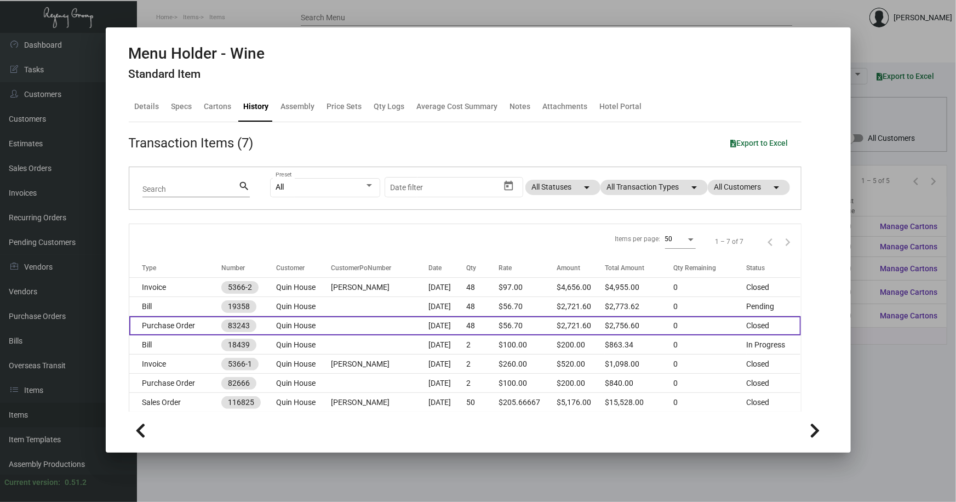
click at [295, 328] on td "Quin House" at bounding box center [303, 325] width 55 height 19
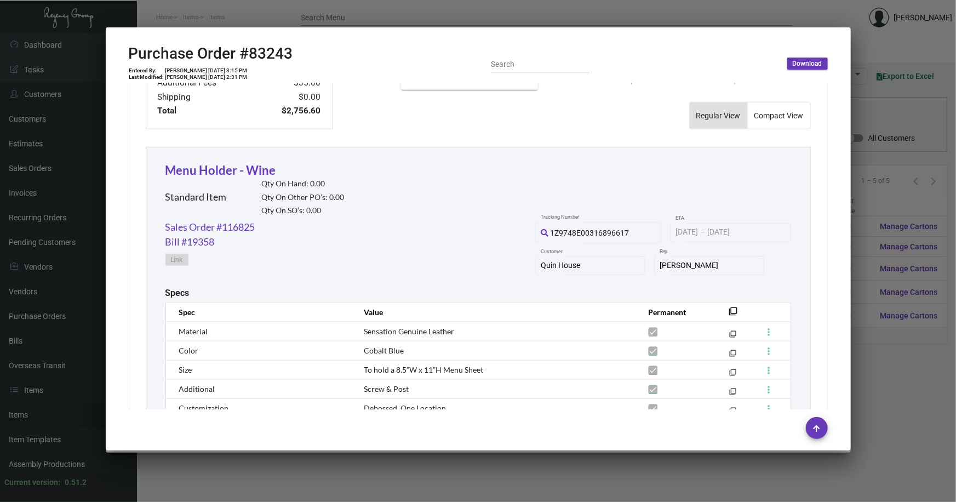
scroll to position [574, 0]
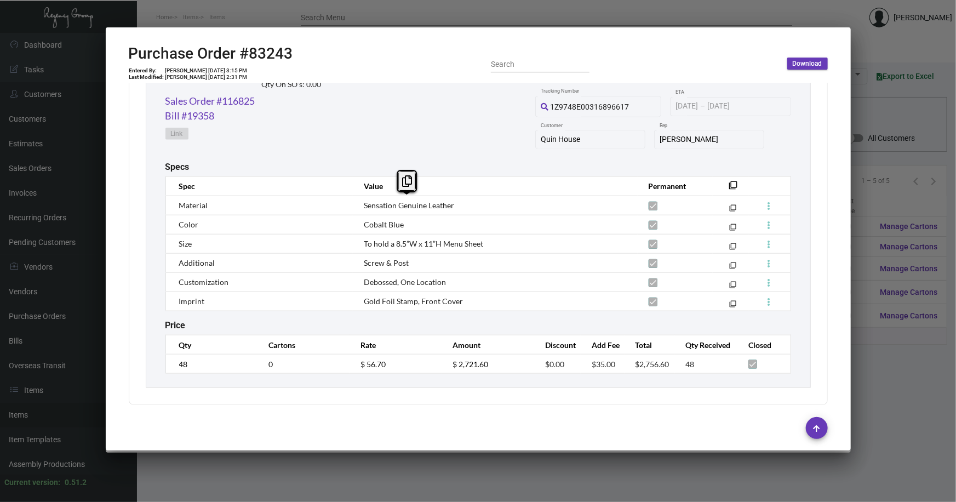
drag, startPoint x: 468, startPoint y: 205, endPoint x: 362, endPoint y: 205, distance: 106.3
click at [362, 205] on td "Sensation Genuine Leather" at bounding box center [495, 205] width 284 height 19
copy span "Sensation Genuine Leather"
drag, startPoint x: 446, startPoint y: 284, endPoint x: 363, endPoint y: 283, distance: 82.2
click at [363, 283] on td "Debossed, One Location" at bounding box center [495, 281] width 284 height 19
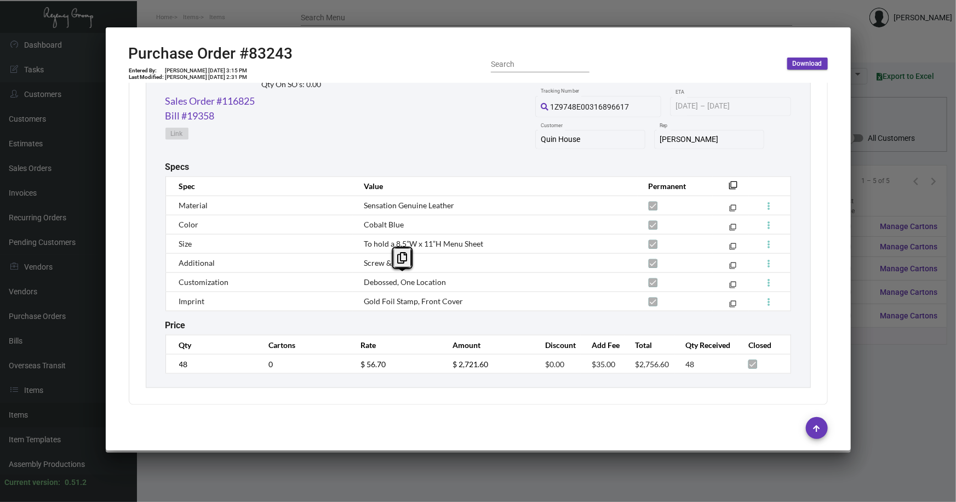
copy span "Debossed, One Location"
click at [477, 261] on td "Screw & Post" at bounding box center [495, 262] width 284 height 19
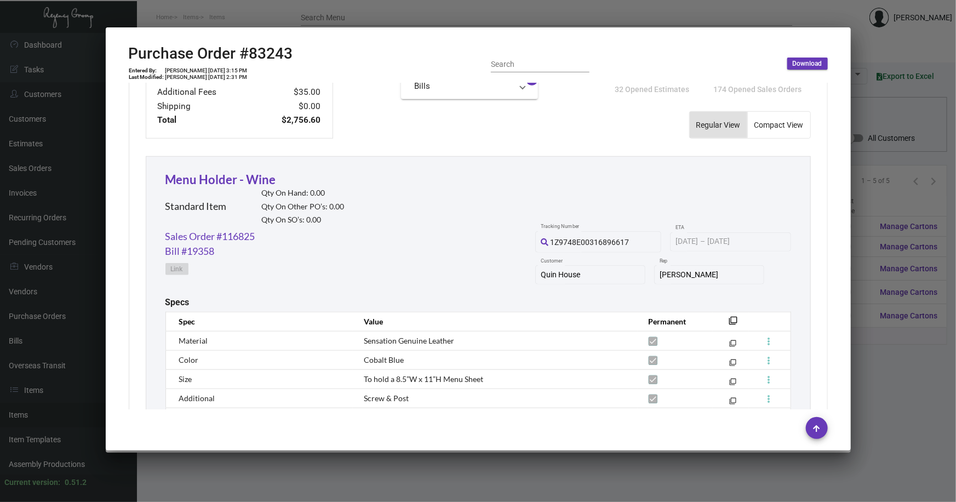
scroll to position [425, 0]
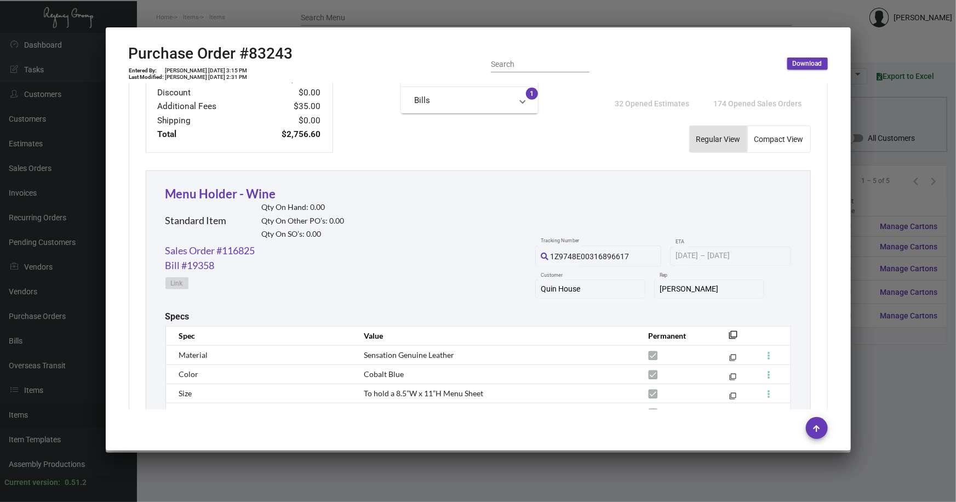
click at [477, 119] on div at bounding box center [478, 251] width 956 height 502
